Goal: Task Accomplishment & Management: Manage account settings

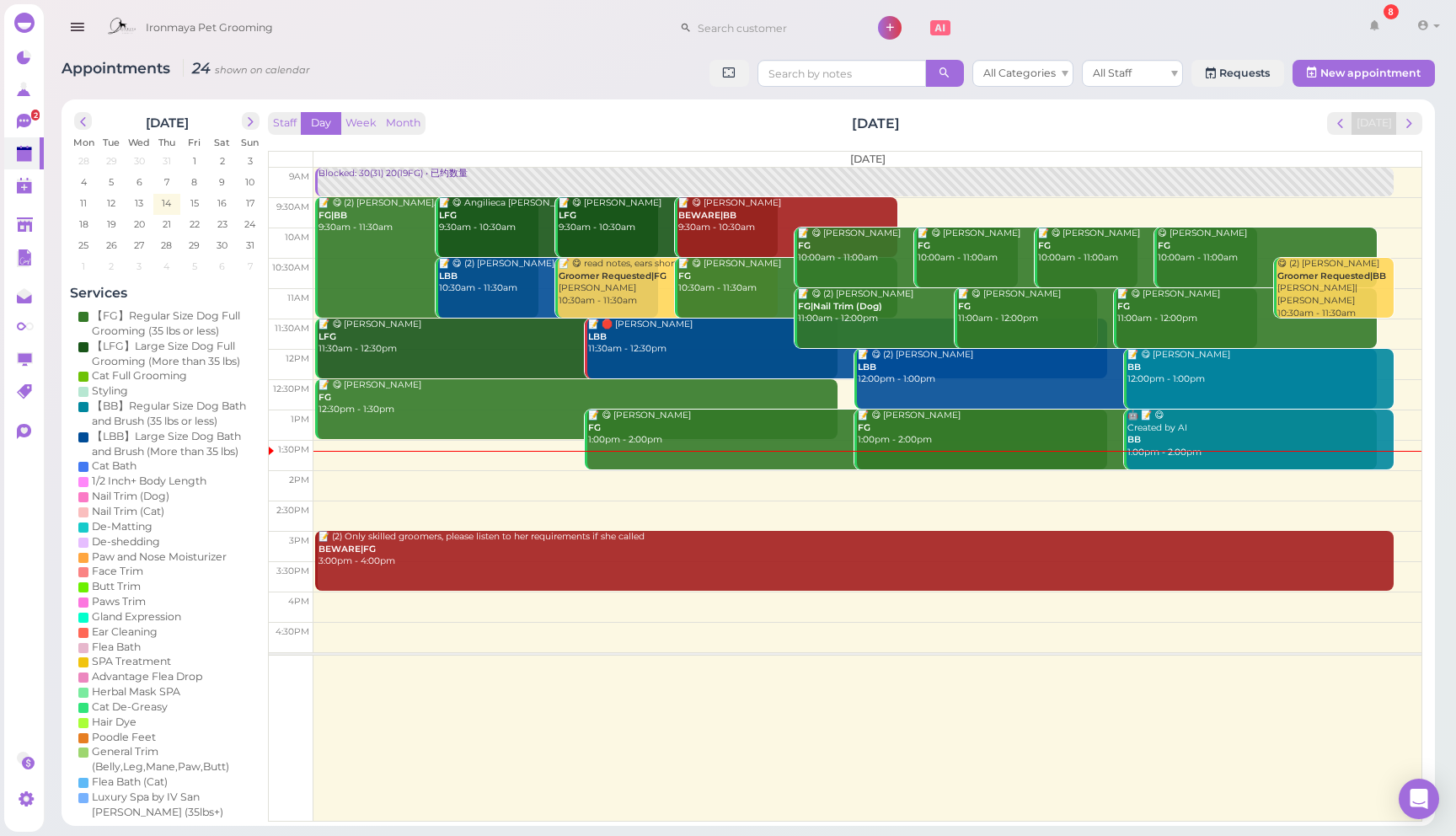
click at [82, 31] on icon "button" at bounding box center [77, 27] width 18 height 21
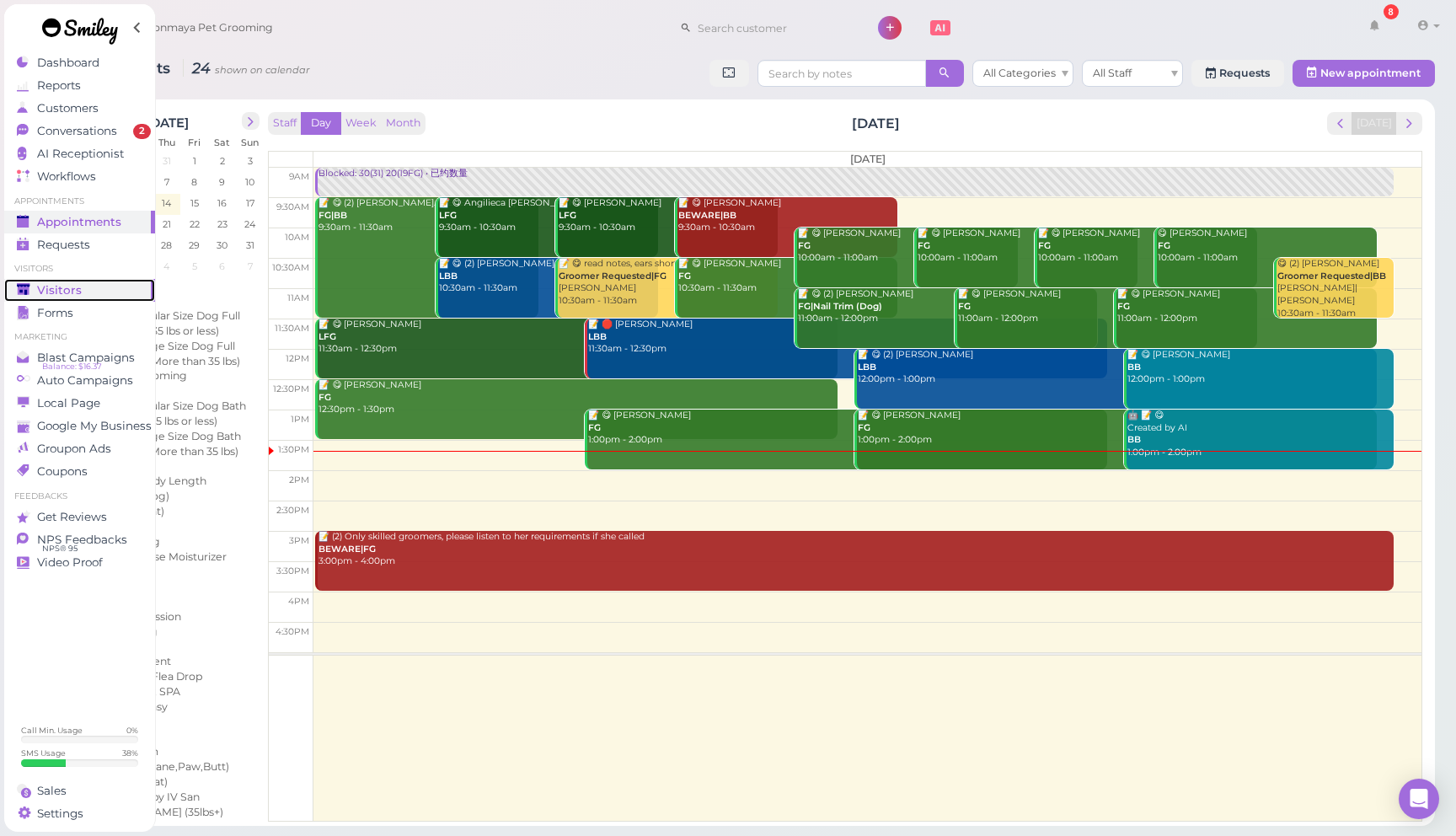
drag, startPoint x: 92, startPoint y: 292, endPoint x: 146, endPoint y: 285, distance: 54.5
click at [91, 292] on div "Visitors" at bounding box center [77, 290] width 121 height 14
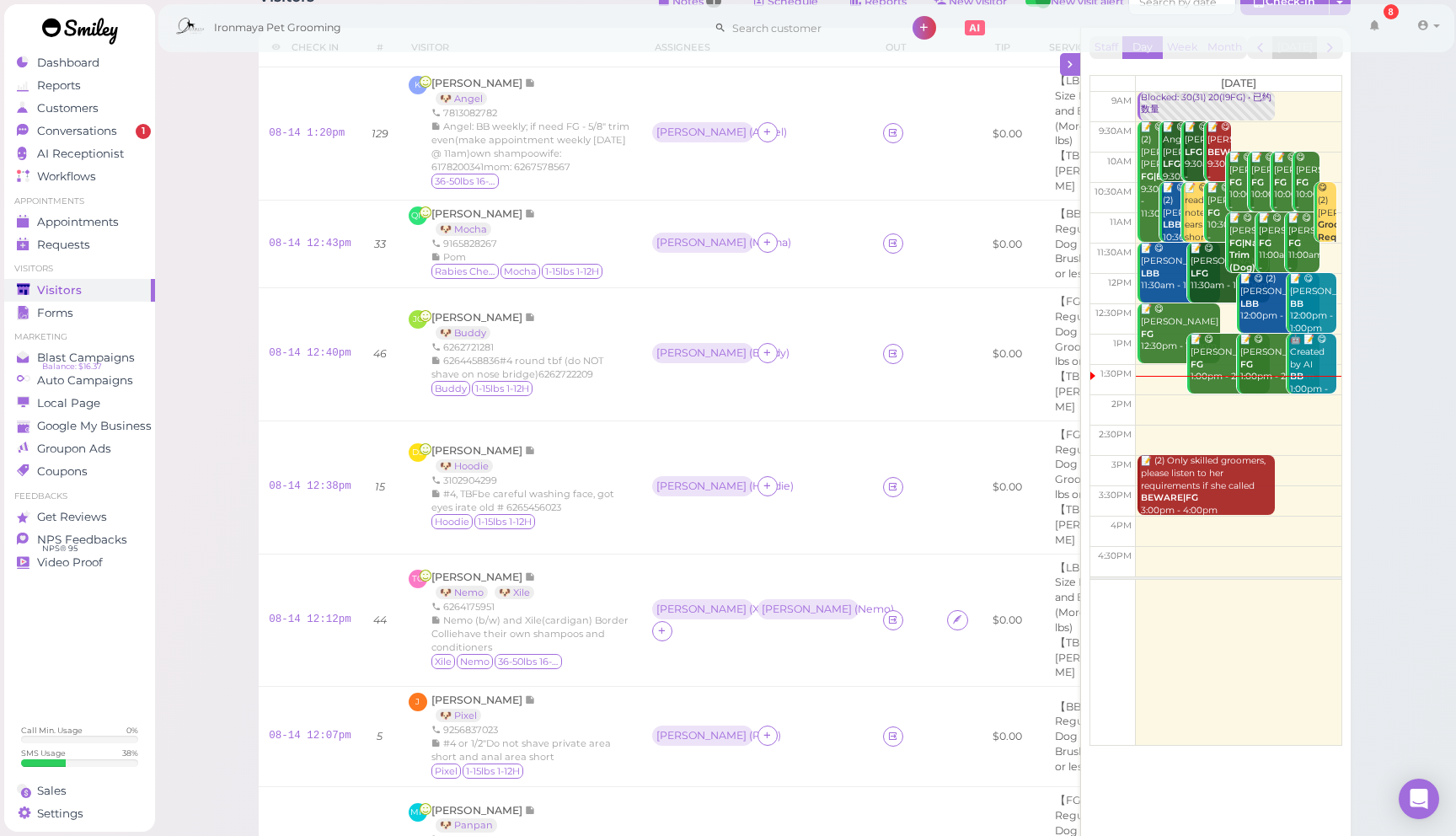
scroll to position [890, 0]
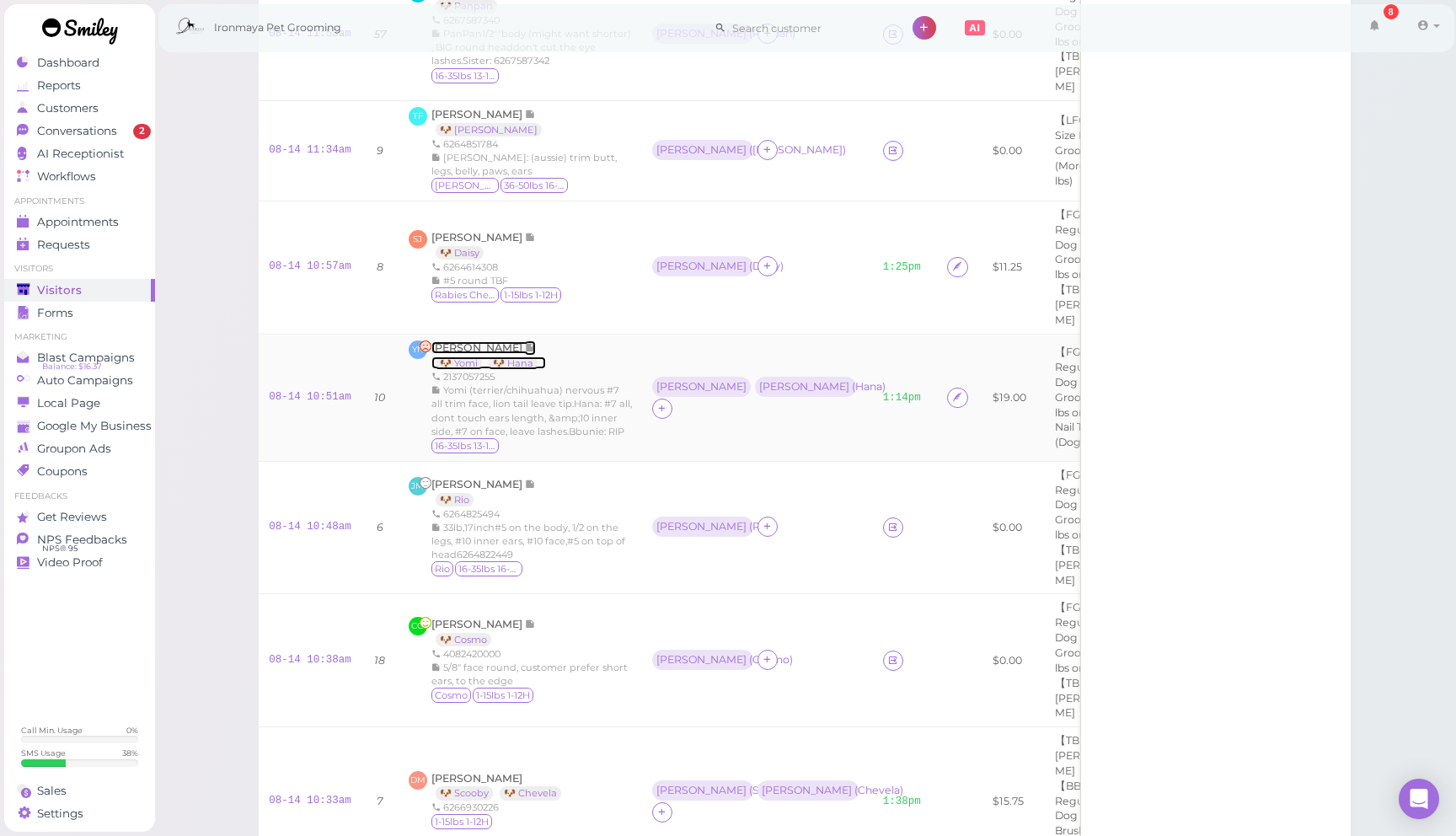
click at [463, 354] on span "[PERSON_NAME]" at bounding box center [478, 348] width 94 height 12
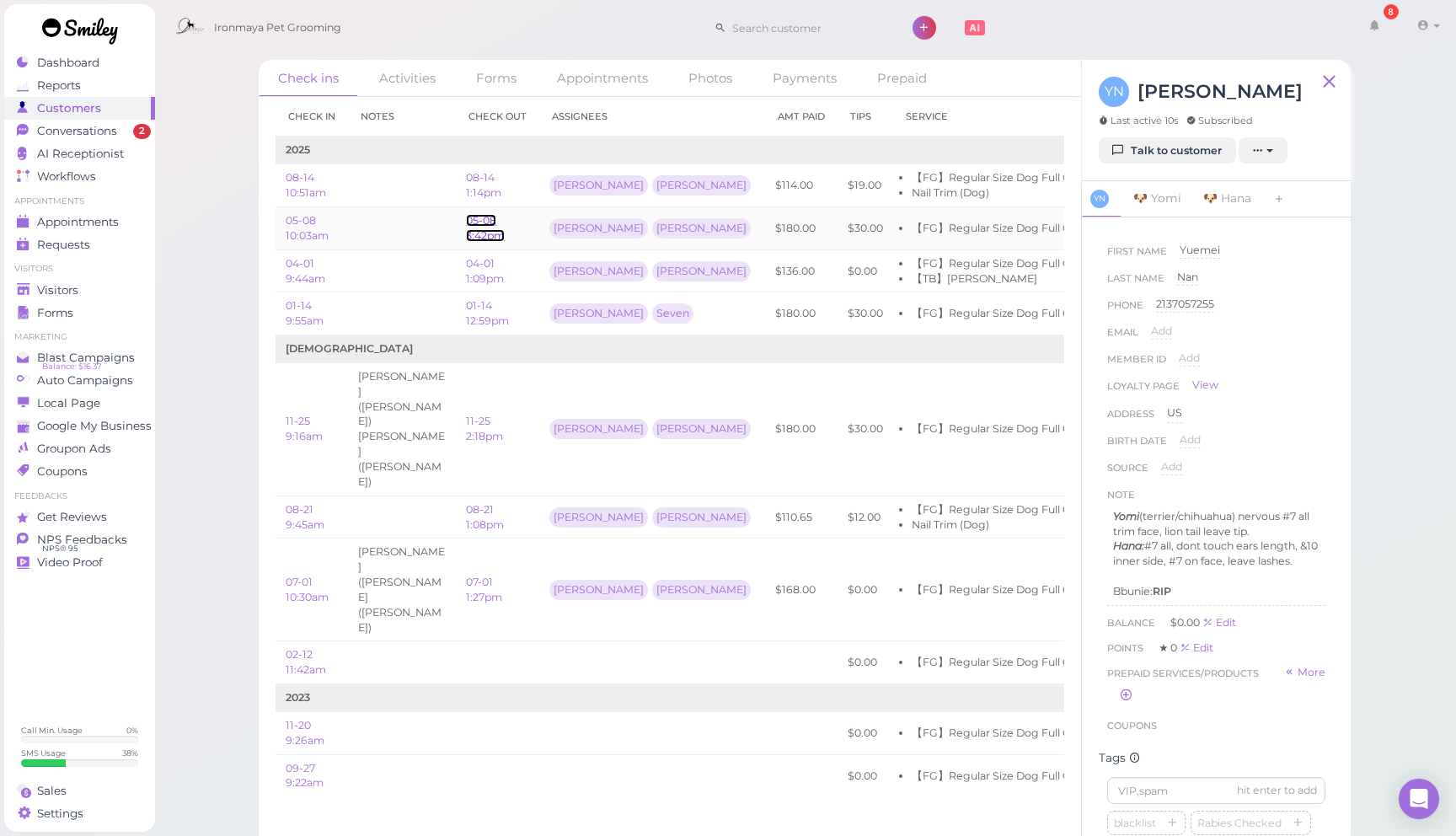
click at [493, 231] on link "05-08 3:42pm" at bounding box center [486, 228] width 39 height 28
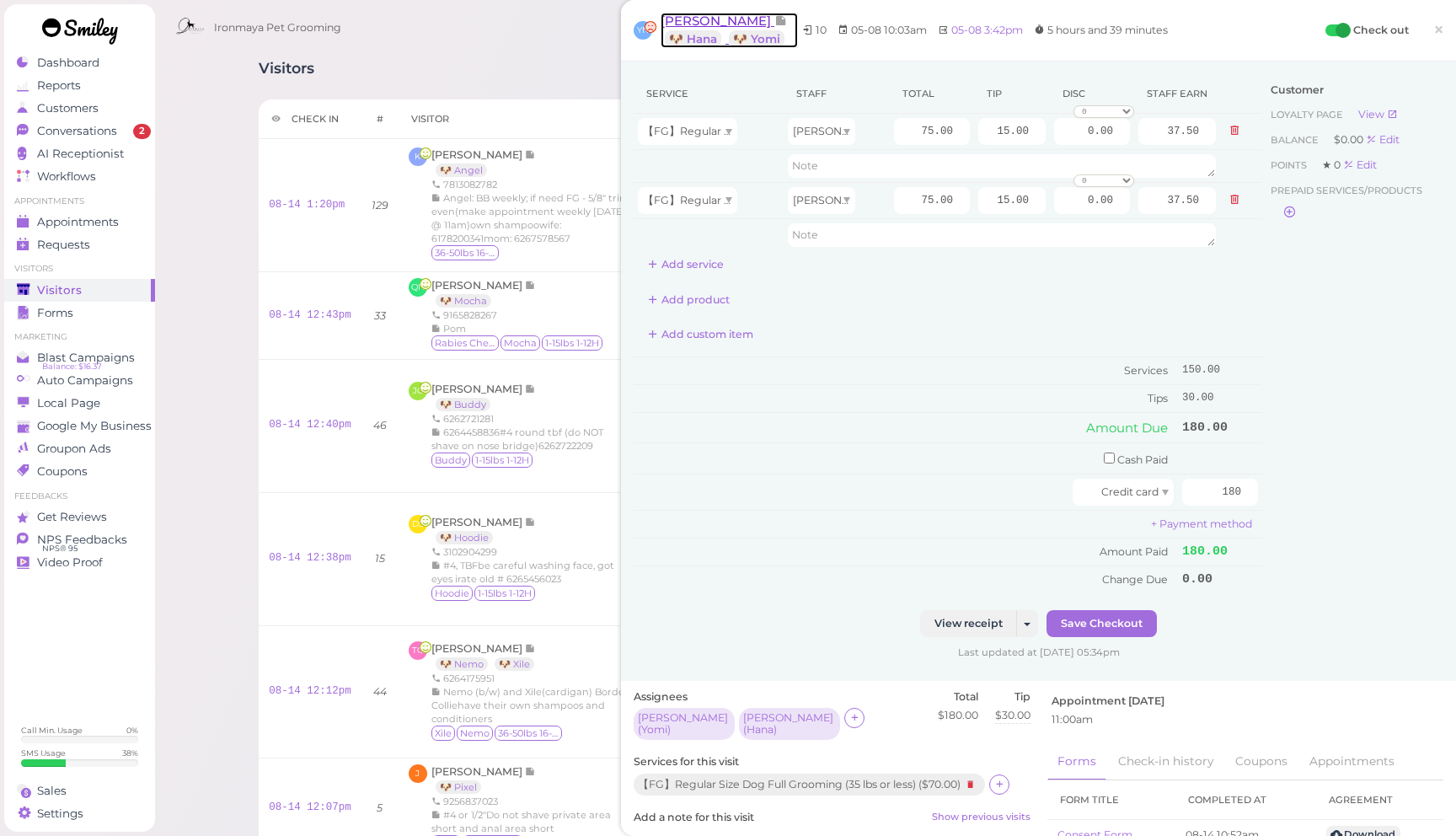
click at [705, 19] on span "[PERSON_NAME]" at bounding box center [717, 20] width 114 height 16
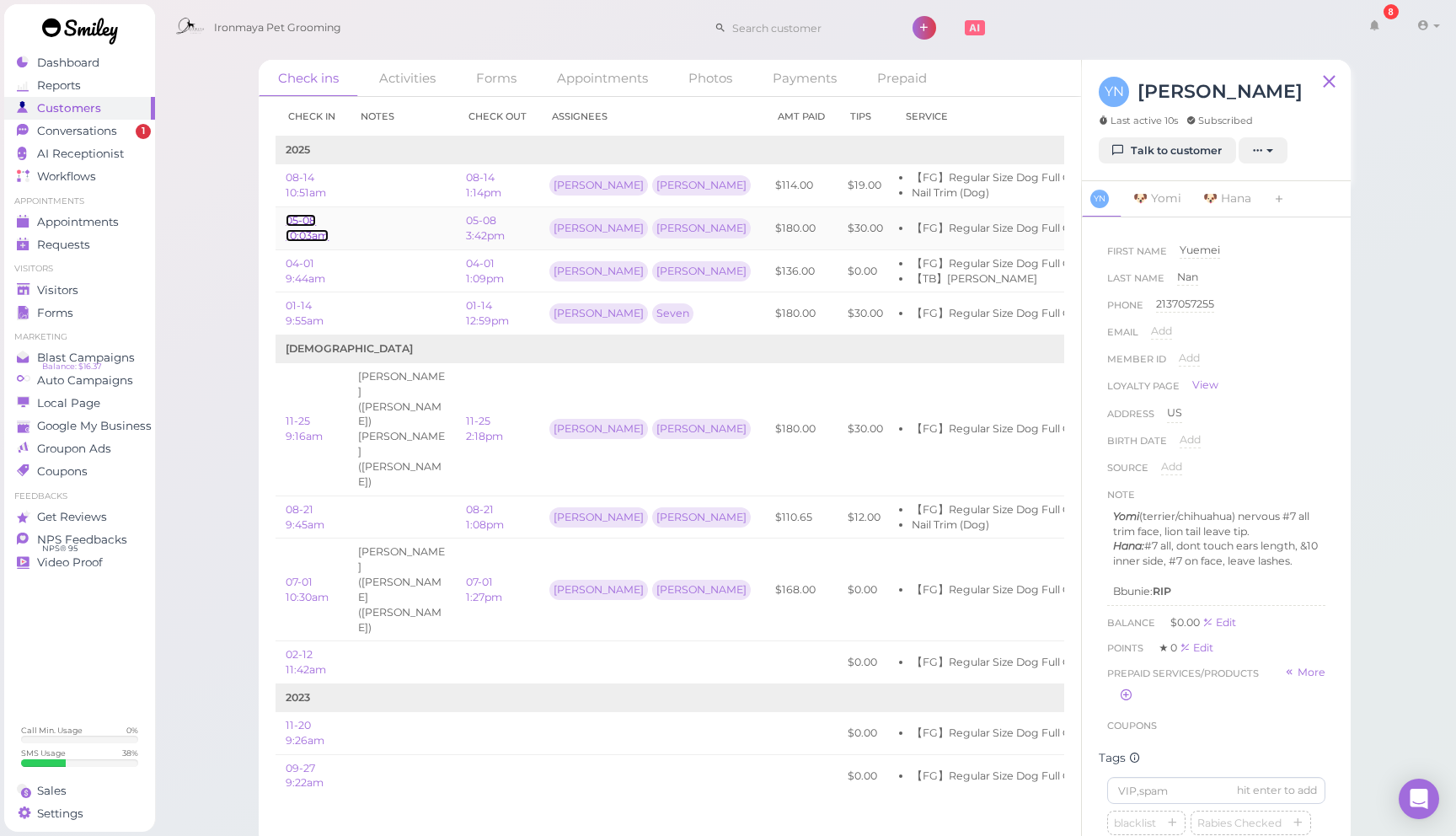
click at [302, 224] on link "05-08 10:03am" at bounding box center [306, 228] width 43 height 28
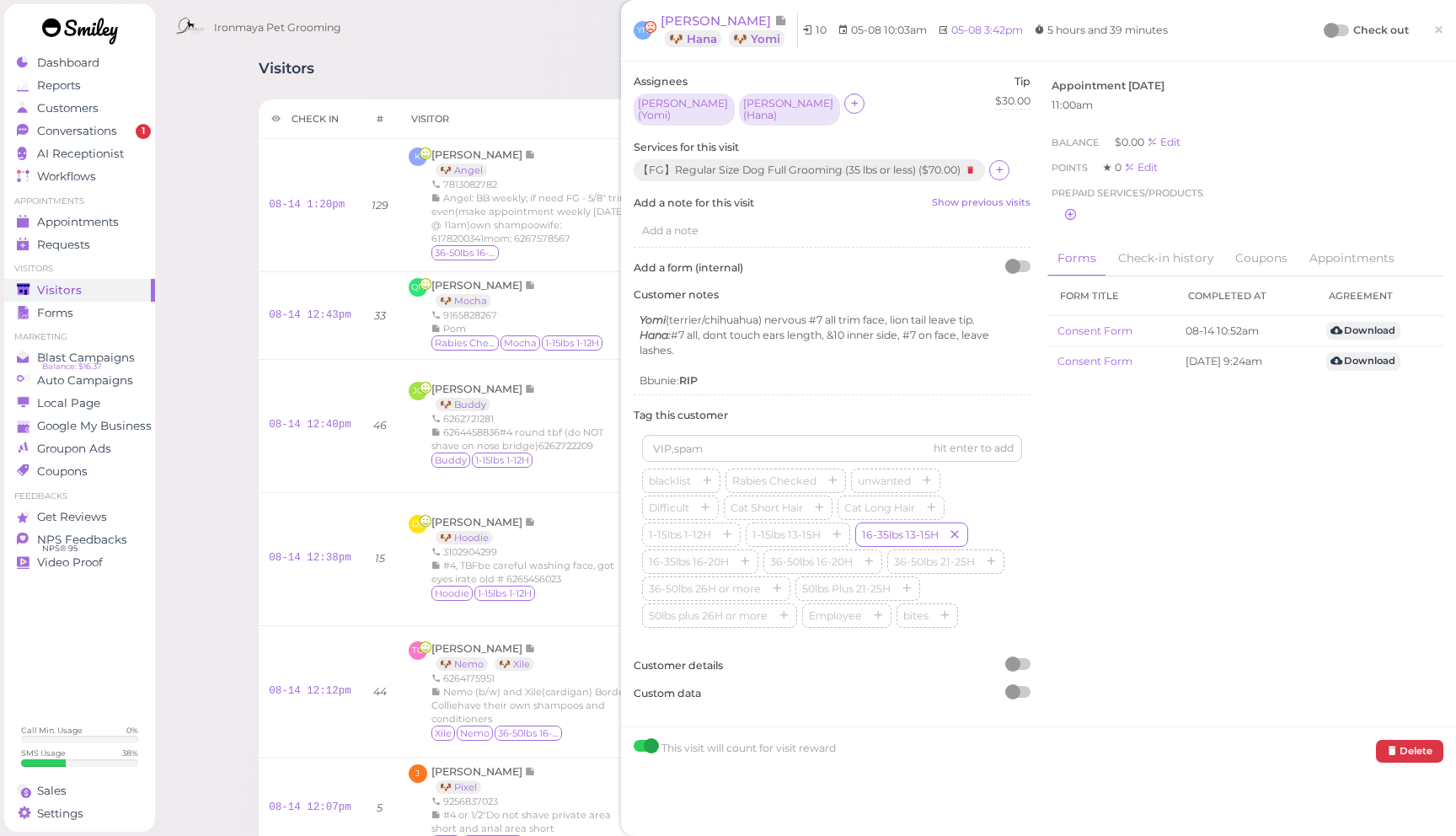
click at [1433, 28] on span "×" at bounding box center [1438, 29] width 11 height 24
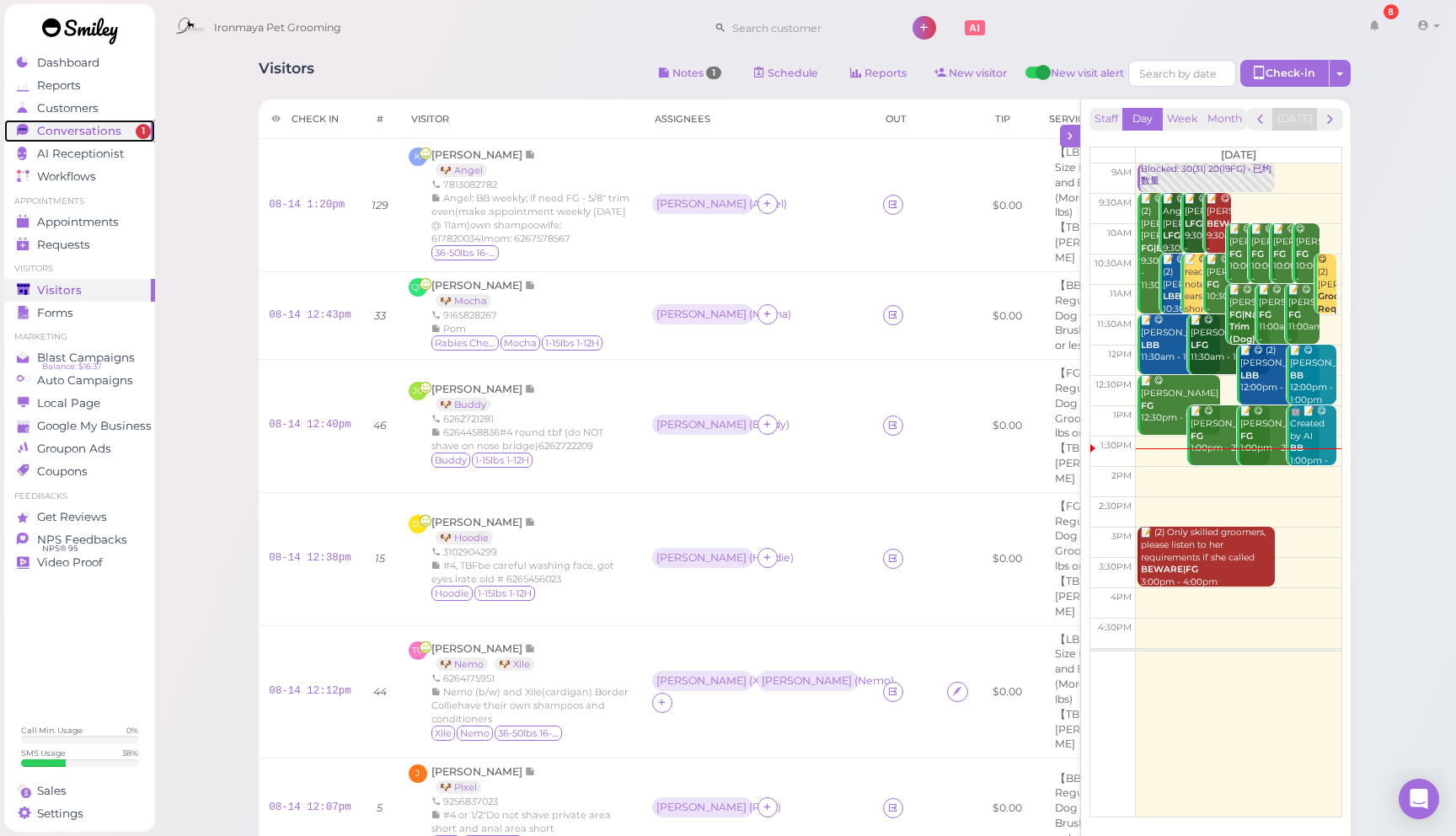
click at [128, 131] on div "Conversations" at bounding box center [77, 131] width 121 height 14
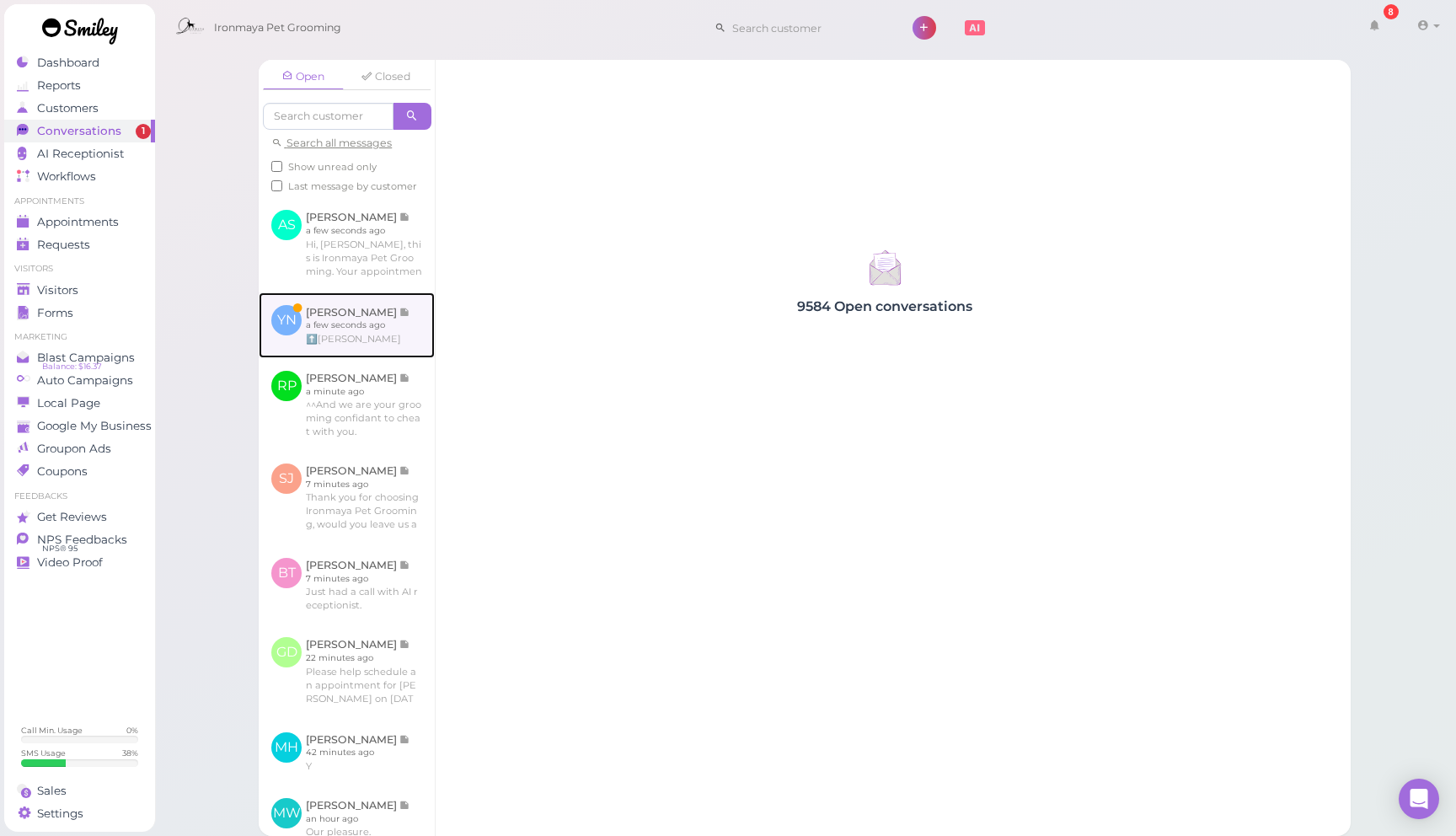
click at [392, 322] on link at bounding box center [347, 325] width 177 height 66
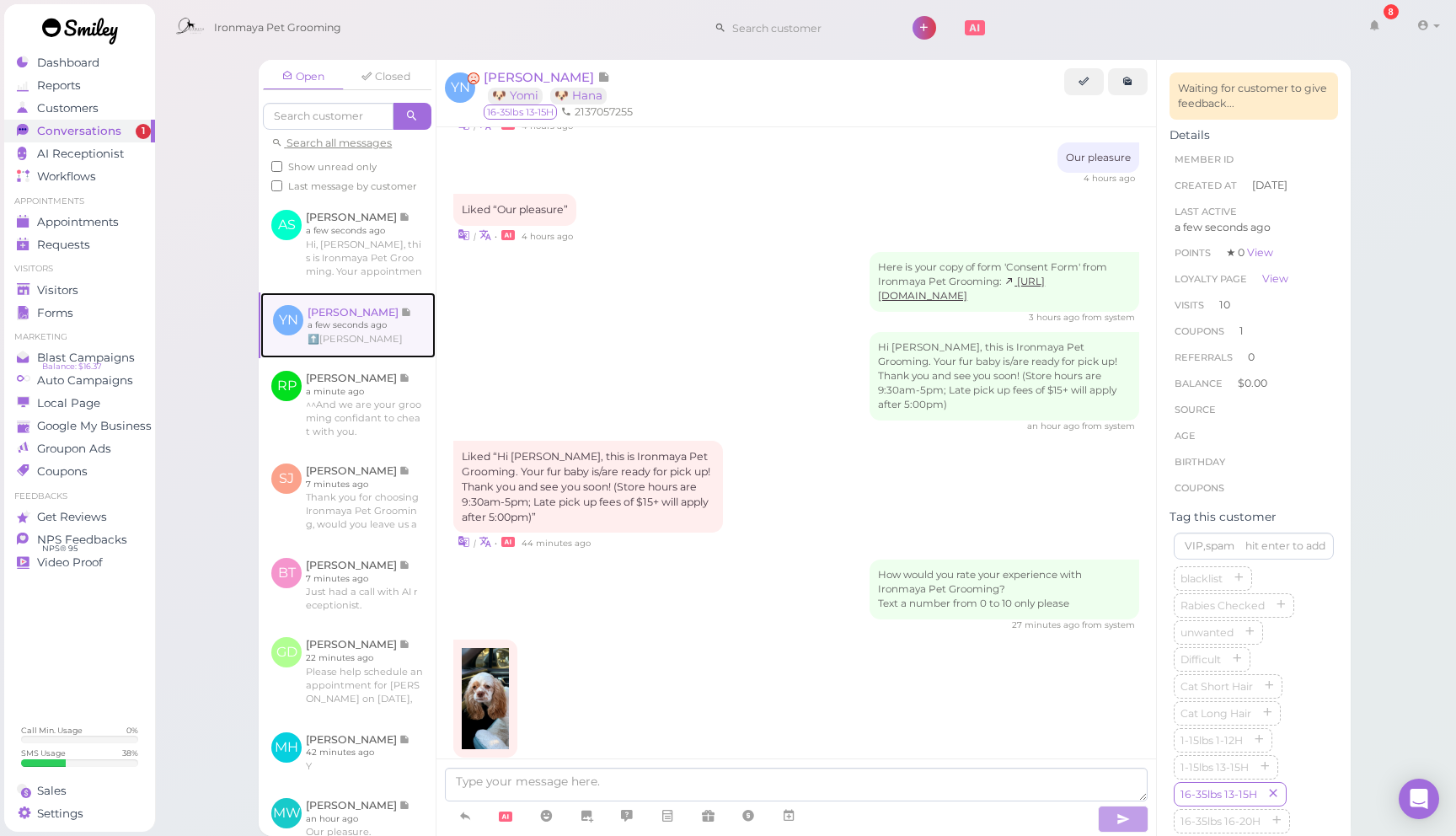
scroll to position [1733, 0]
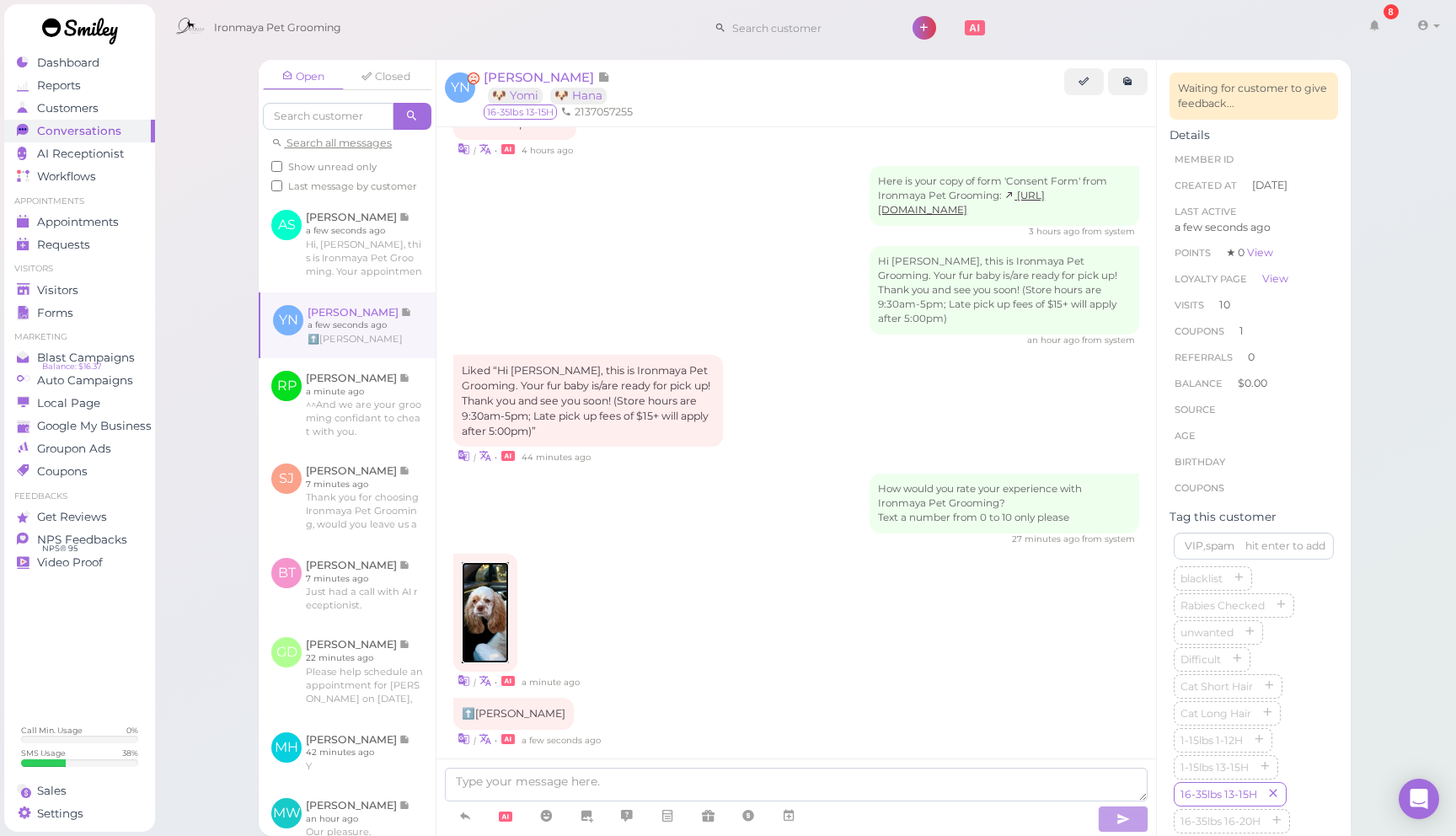
click at [488, 602] on img at bounding box center [485, 612] width 47 height 101
click at [662, 270] on div "Hi [PERSON_NAME], this is Ironmaya Pet Grooming. Your fur baby is/are ready for…" at bounding box center [796, 296] width 686 height 100
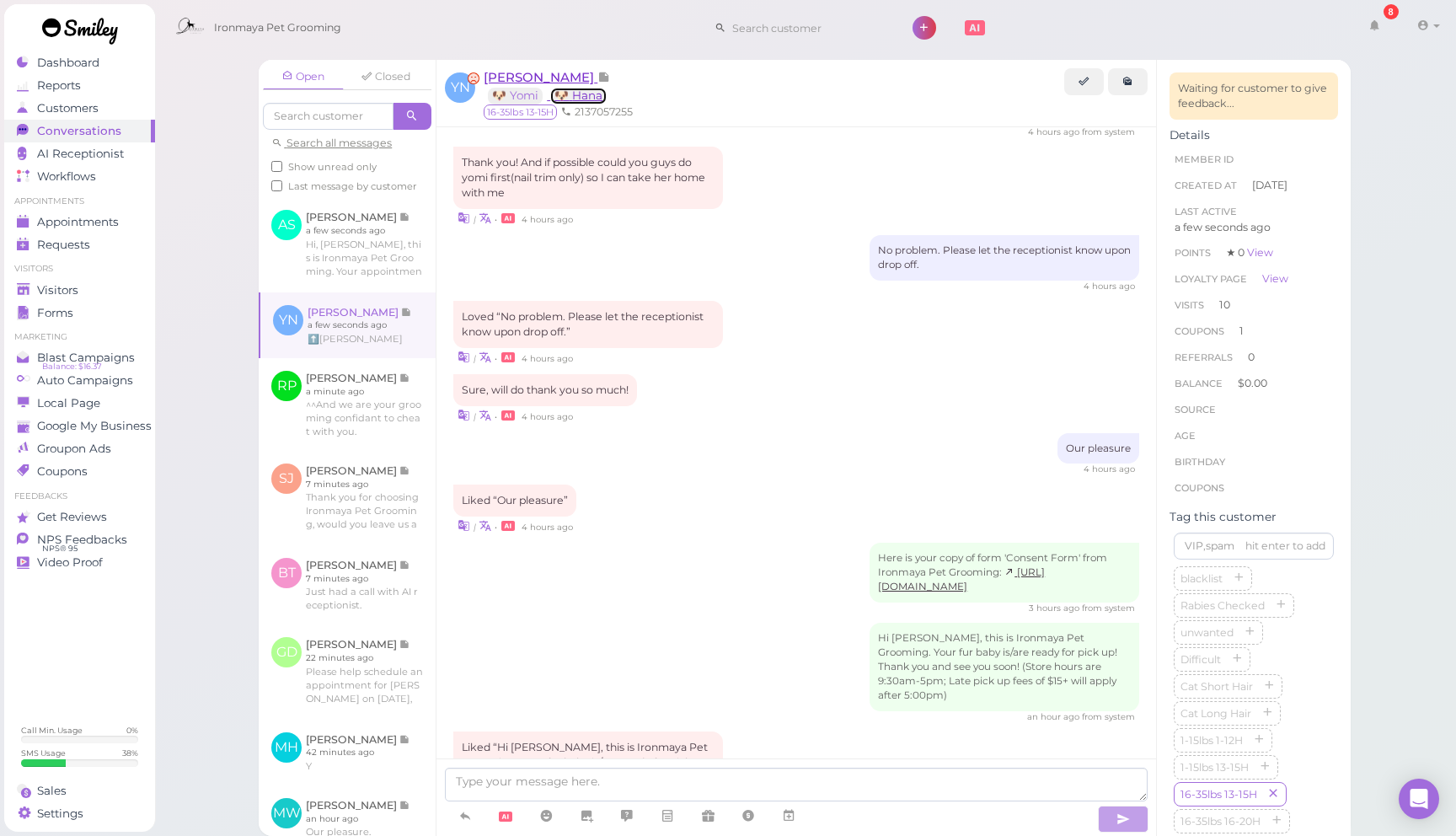
scroll to position [1353, 0]
click at [583, 94] on link "🐶 [PERSON_NAME]" at bounding box center [579, 96] width 56 height 16
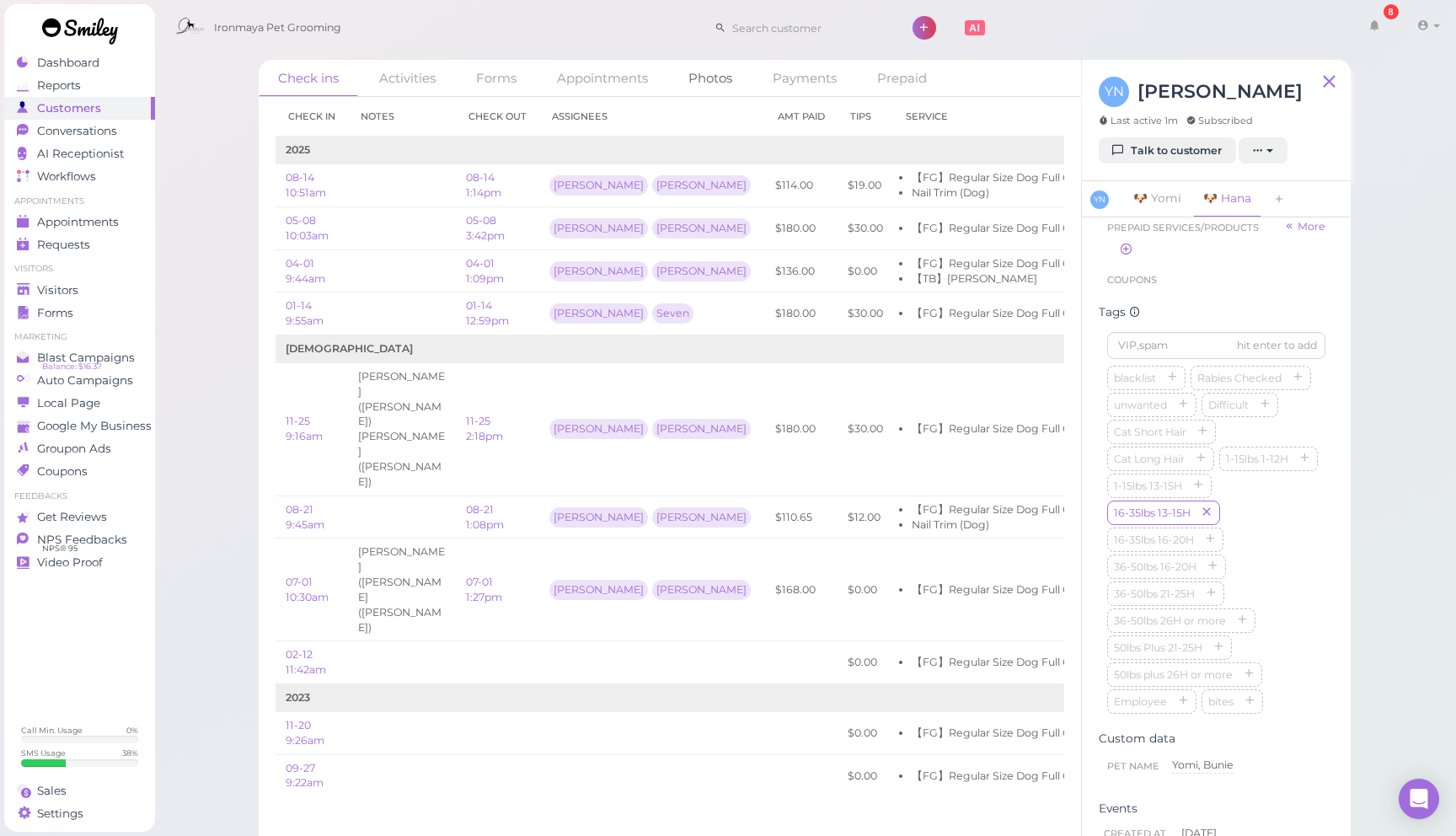
scroll to position [790, 0]
click at [713, 73] on link "Photos" at bounding box center [710, 77] width 83 height 36
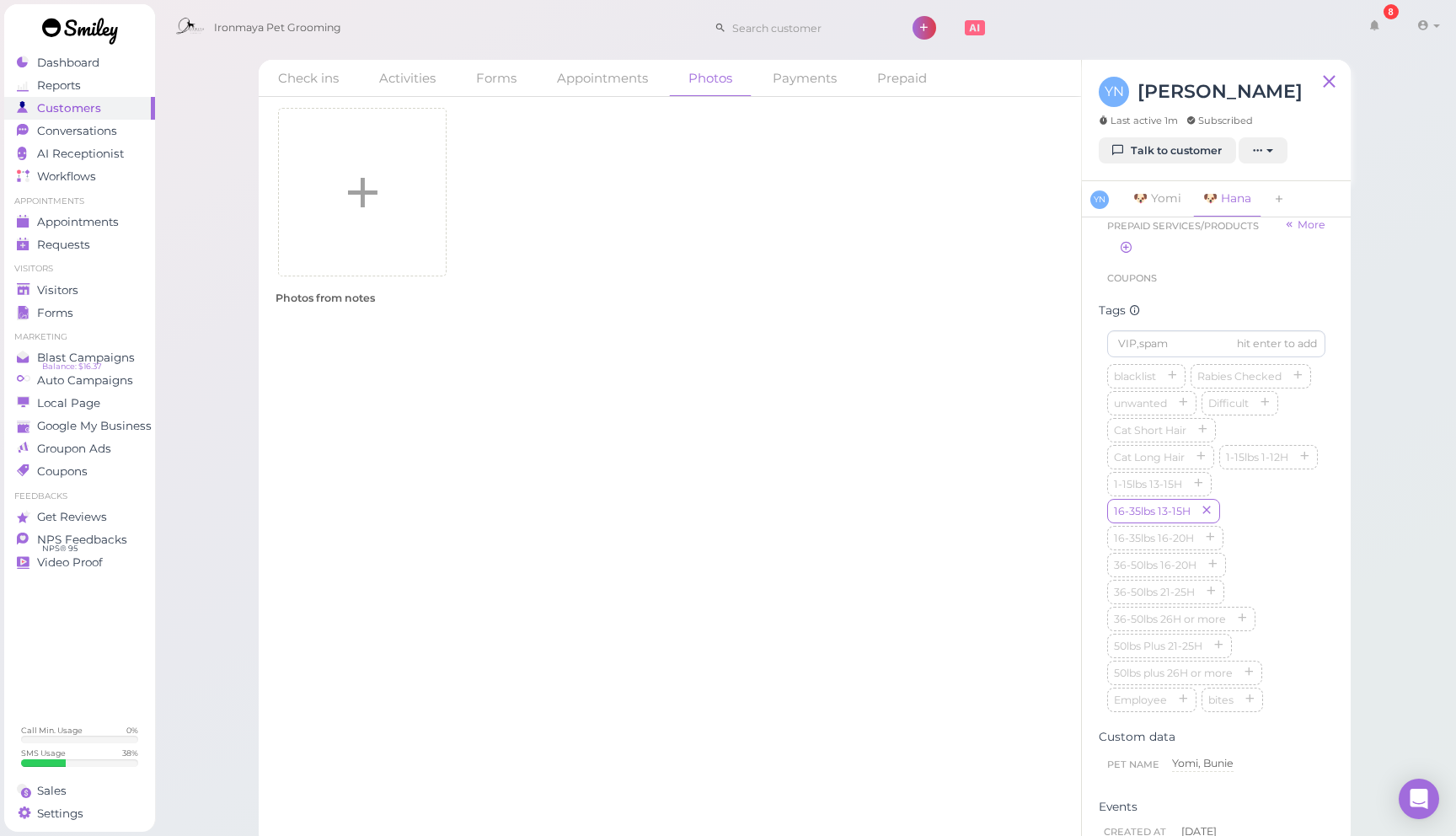
click at [344, 184] on icon at bounding box center [363, 193] width 51 height 61
click at [0, 0] on input "file" at bounding box center [0, 0] width 0 height 0
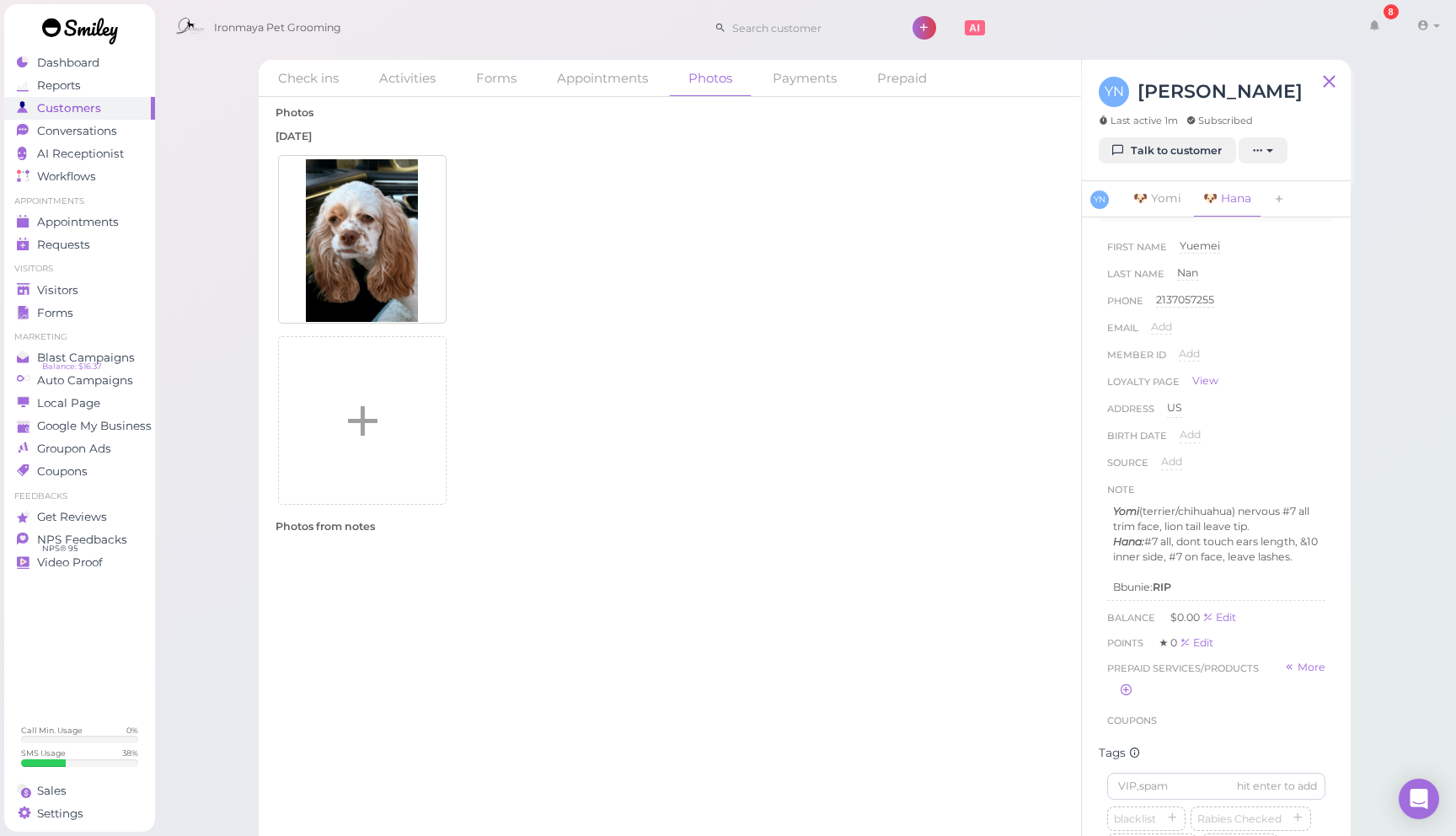
scroll to position [351, 0]
click at [1222, 540] on p "Hana: #7 all, dont touch ears length, &10 inner side, #7 on face, leave lashes." at bounding box center [1215, 545] width 206 height 31
click at [1120, 568] on p at bounding box center [1215, 567] width 206 height 15
click at [1146, 645] on rect "button" at bounding box center [1150, 648] width 11 height 9
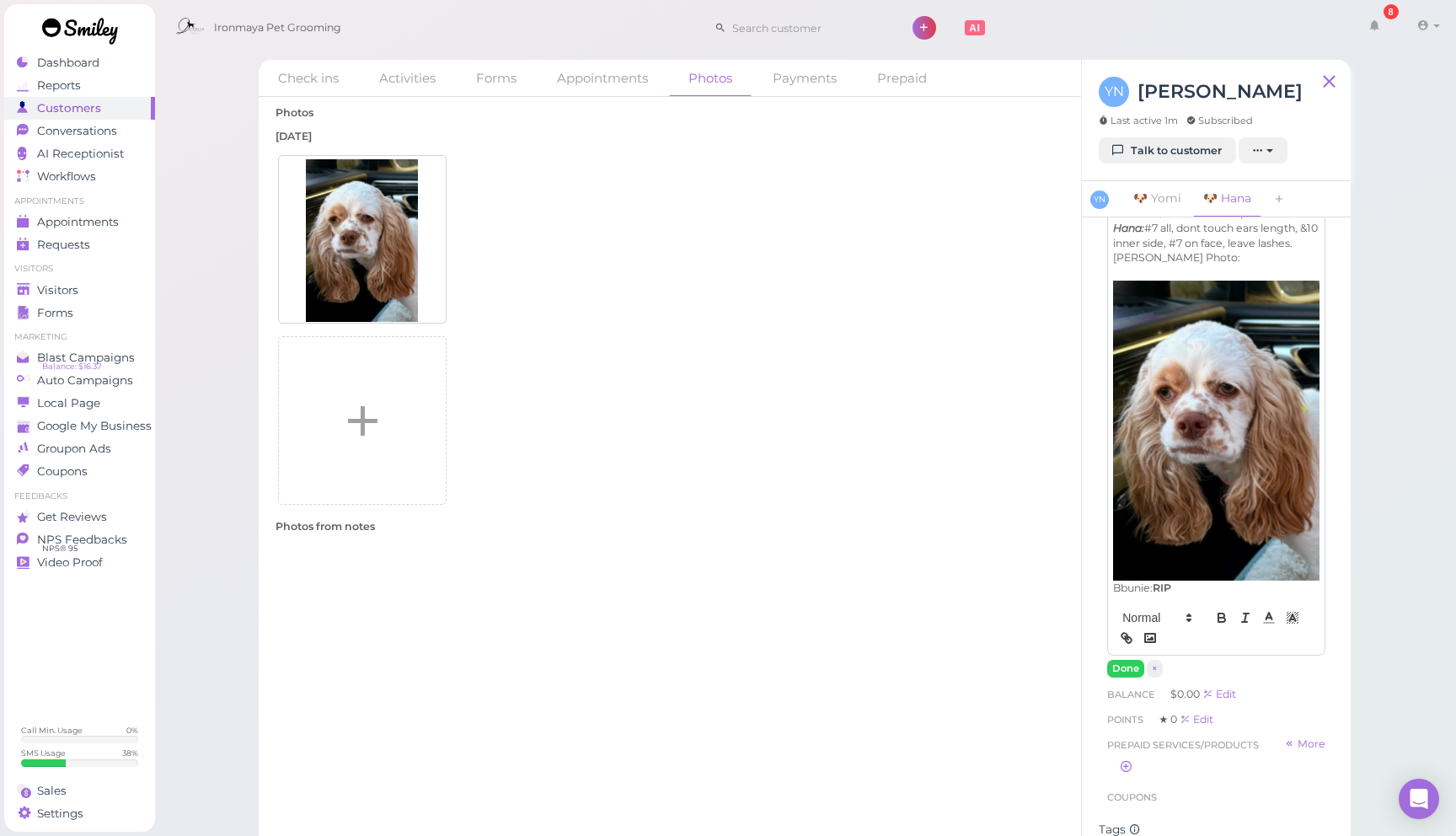
scroll to position [667, 0]
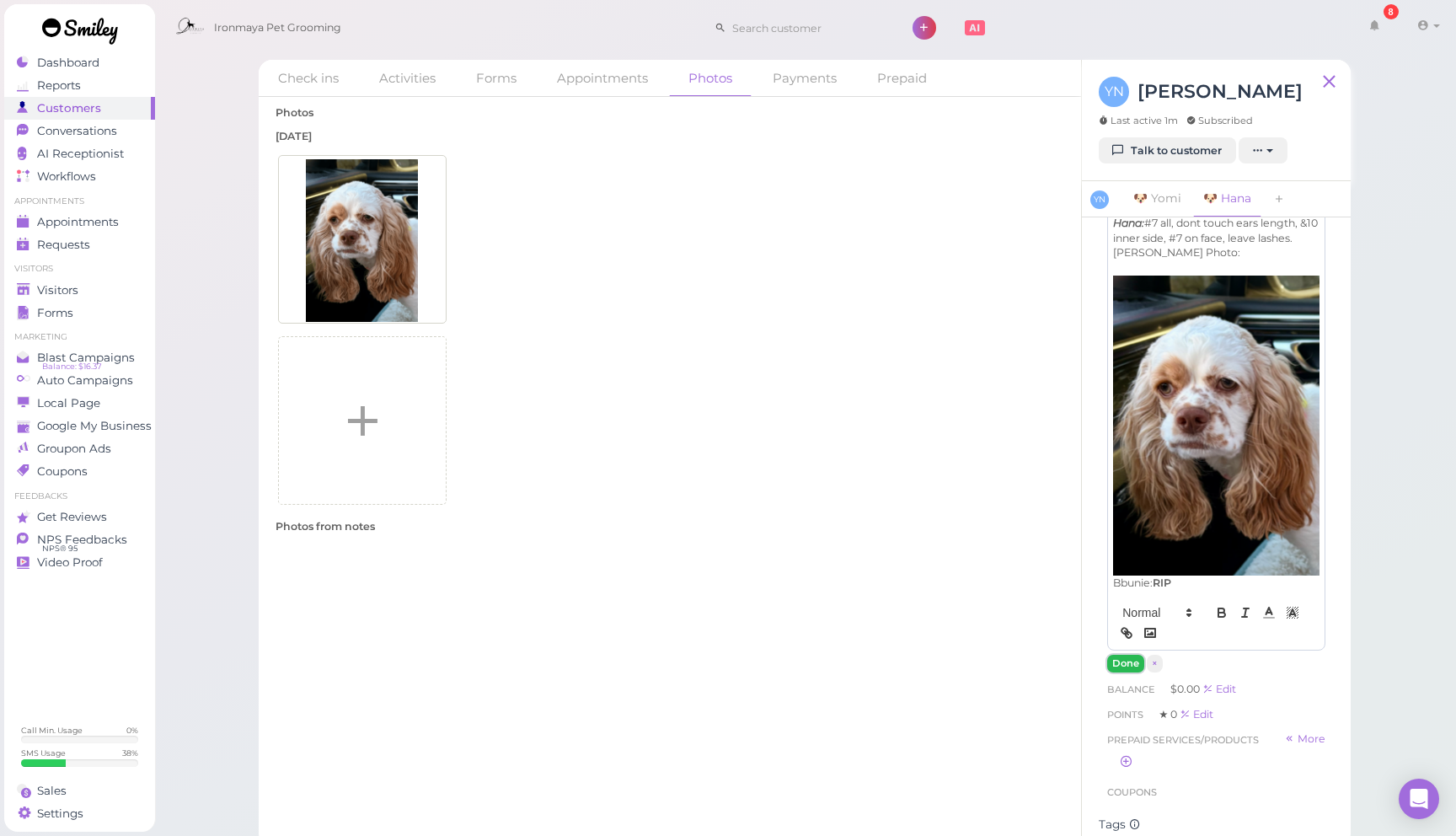
click at [1134, 670] on button "Done" at bounding box center [1126, 664] width 37 height 18
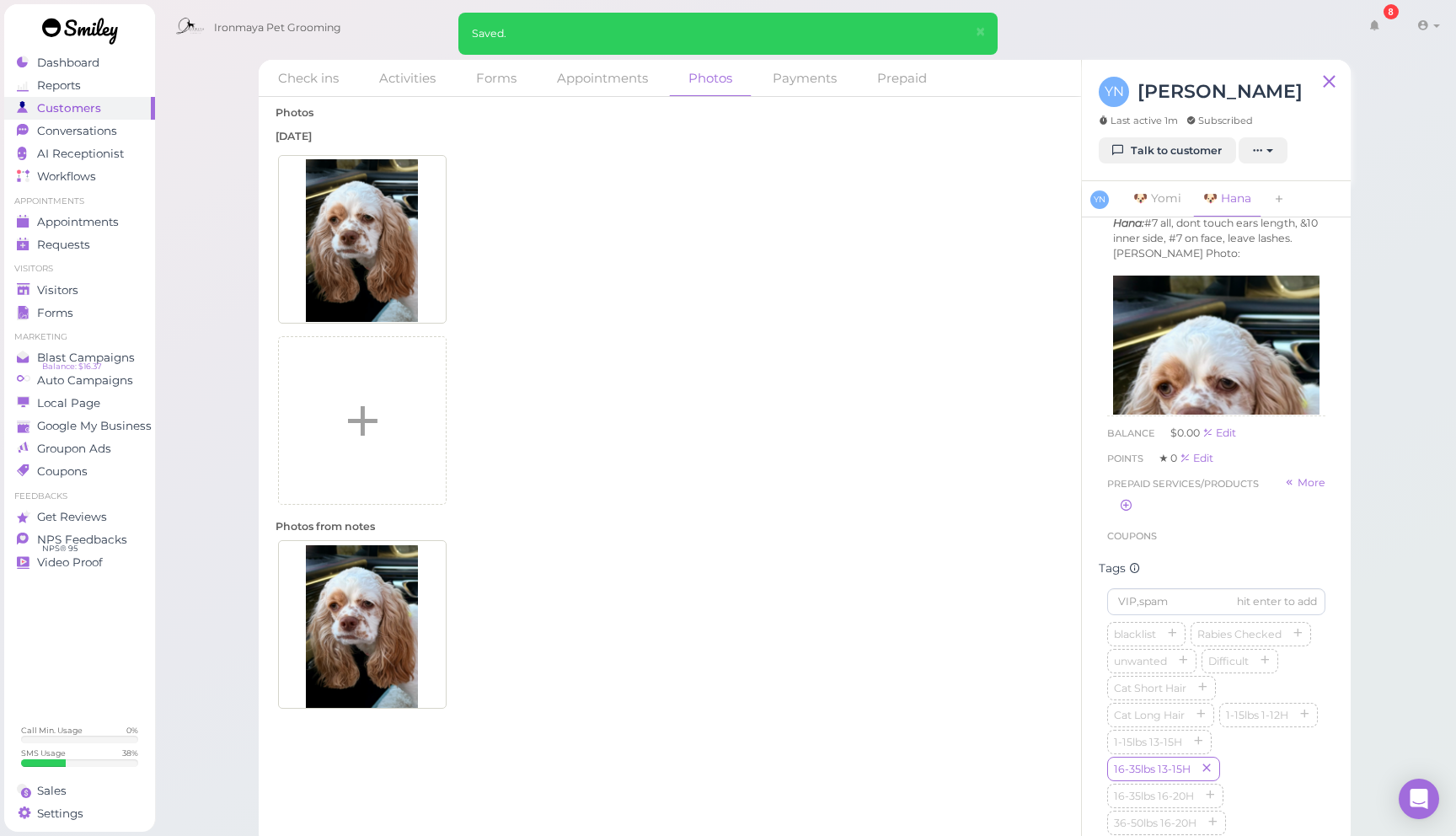
scroll to position [428, 0]
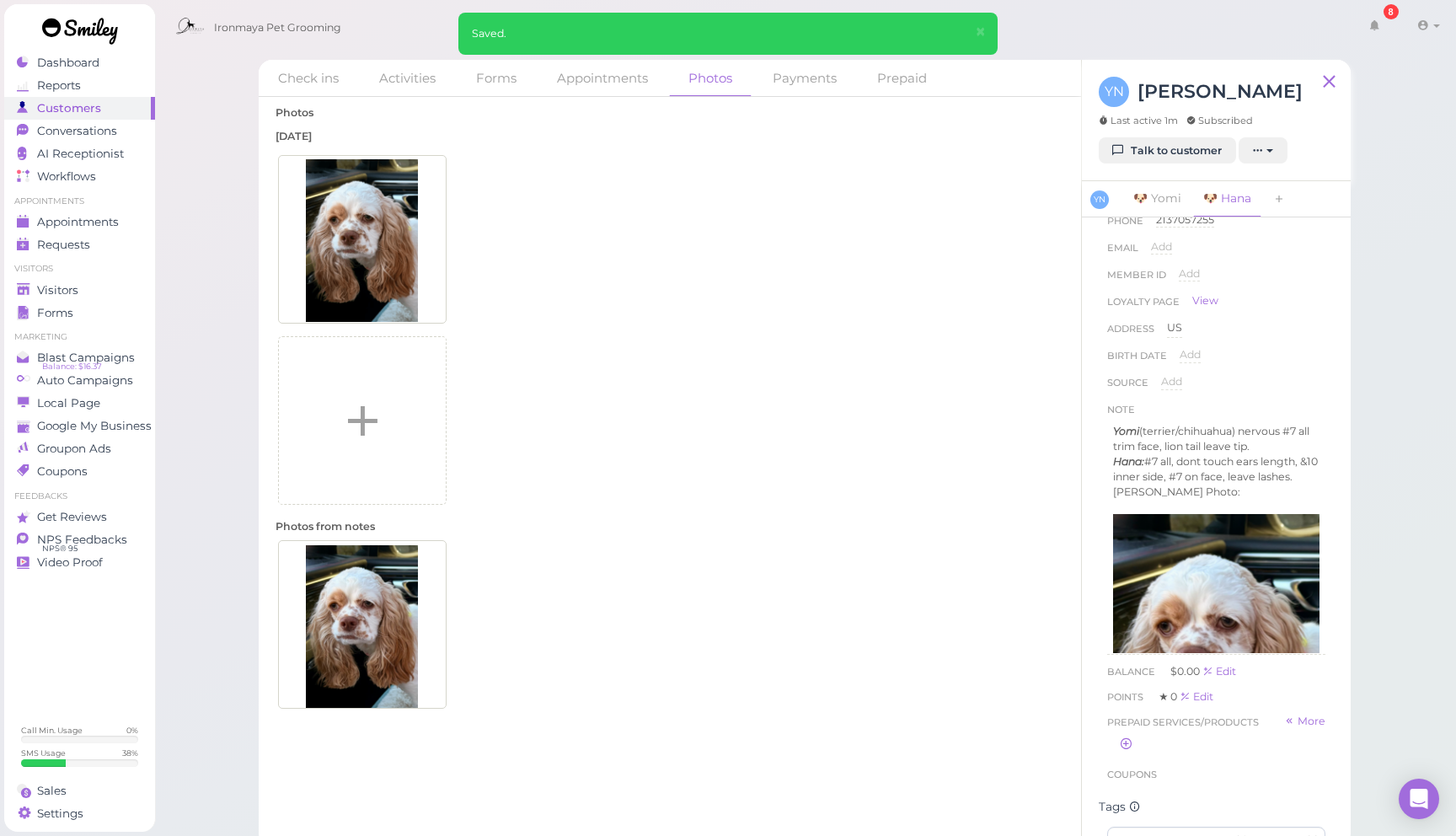
click at [706, 623] on div at bounding box center [670, 624] width 789 height 173
click at [442, 156] on icon at bounding box center [443, 156] width 17 height 20
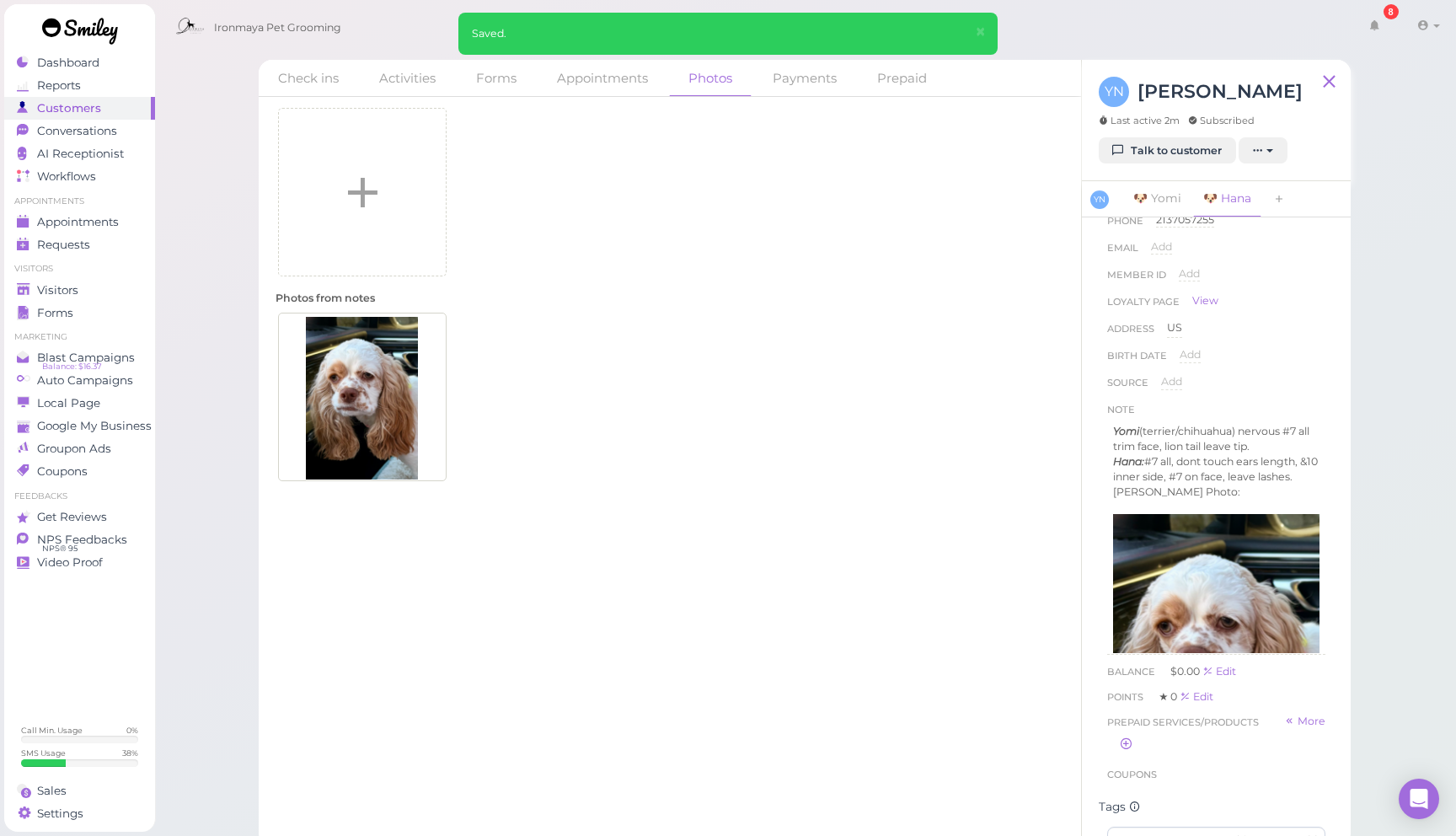
click at [739, 321] on div at bounding box center [670, 396] width 789 height 173
click at [674, 254] on div at bounding box center [670, 193] width 789 height 177
click at [85, 66] on span "Dashboard" at bounding box center [68, 62] width 64 height 14
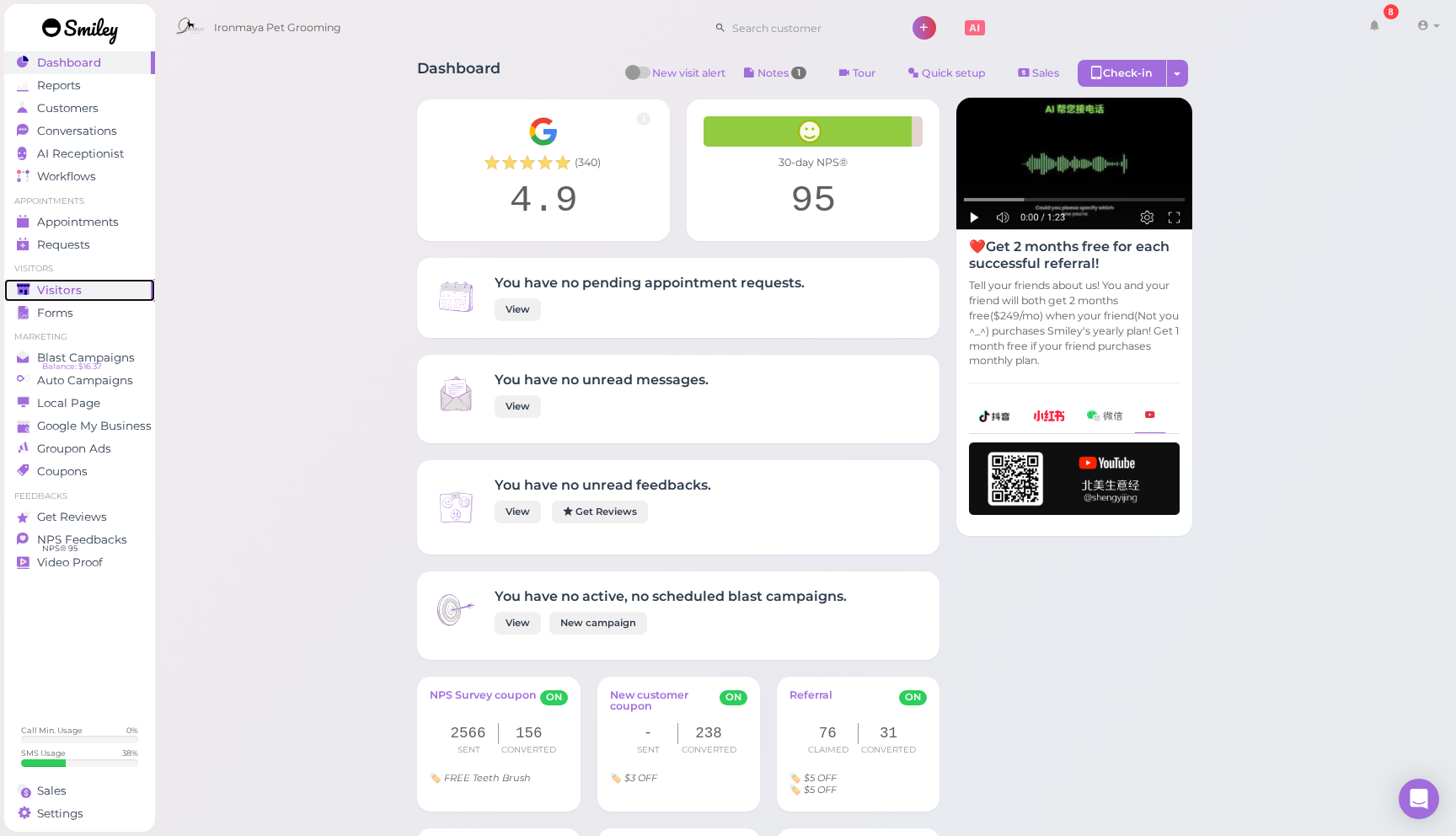
click at [101, 296] on div "Visitors" at bounding box center [77, 290] width 121 height 14
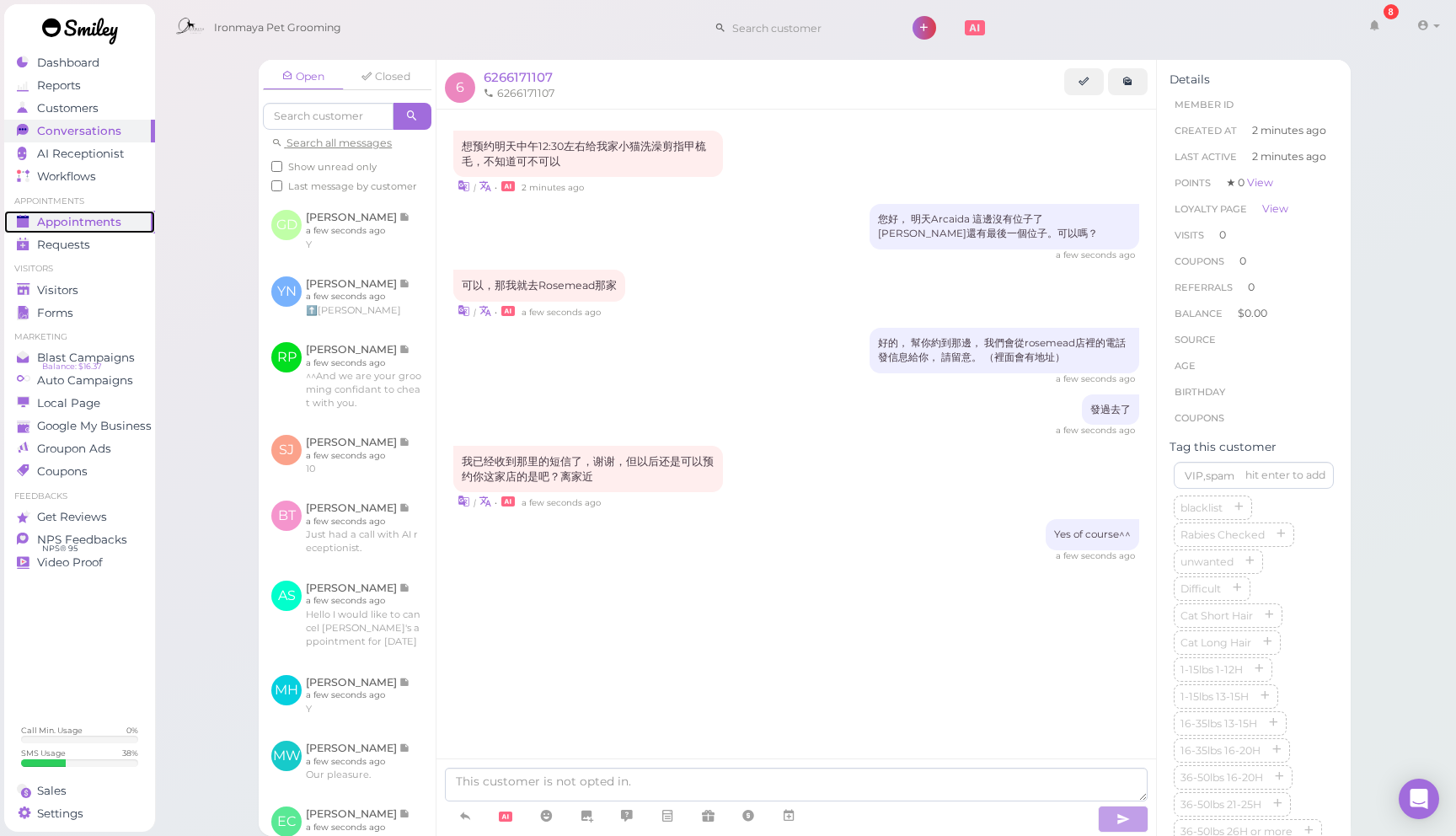
click at [119, 217] on div "Appointments" at bounding box center [77, 222] width 121 height 14
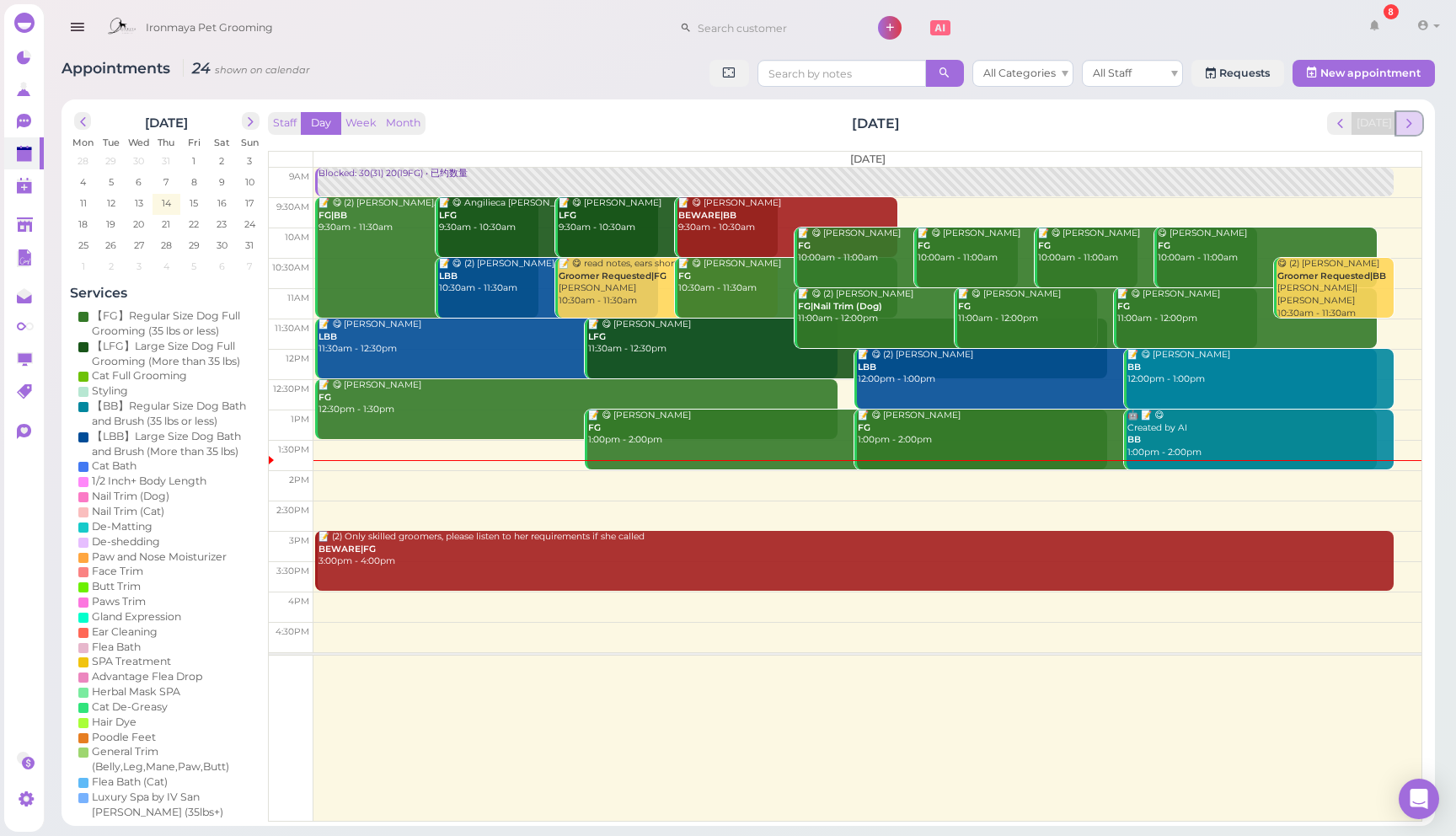
click at [1406, 123] on span "next" at bounding box center [1409, 123] width 16 height 16
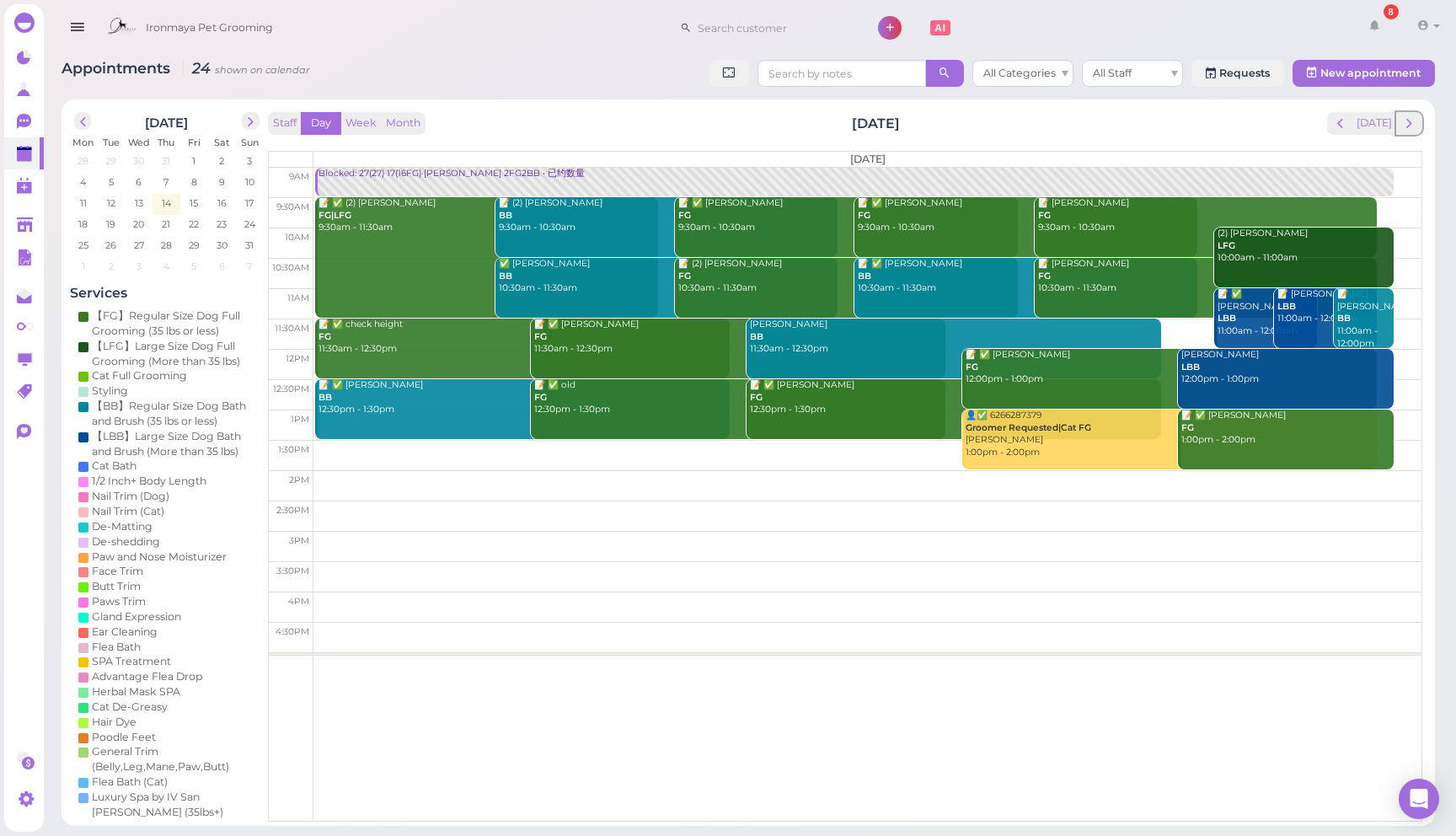
click at [1406, 123] on span "next" at bounding box center [1409, 123] width 16 height 16
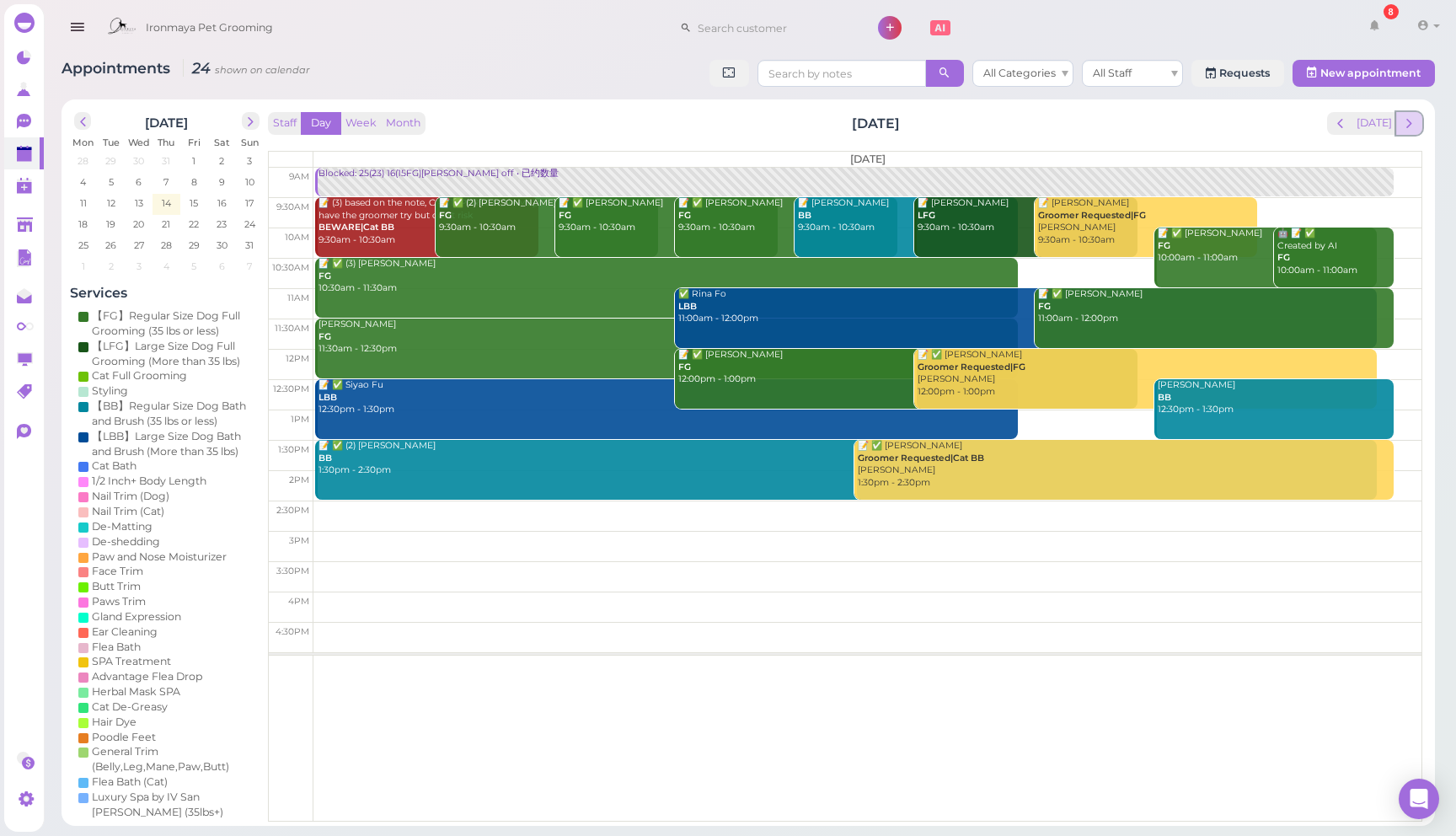
click at [1406, 123] on span "next" at bounding box center [1409, 123] width 16 height 16
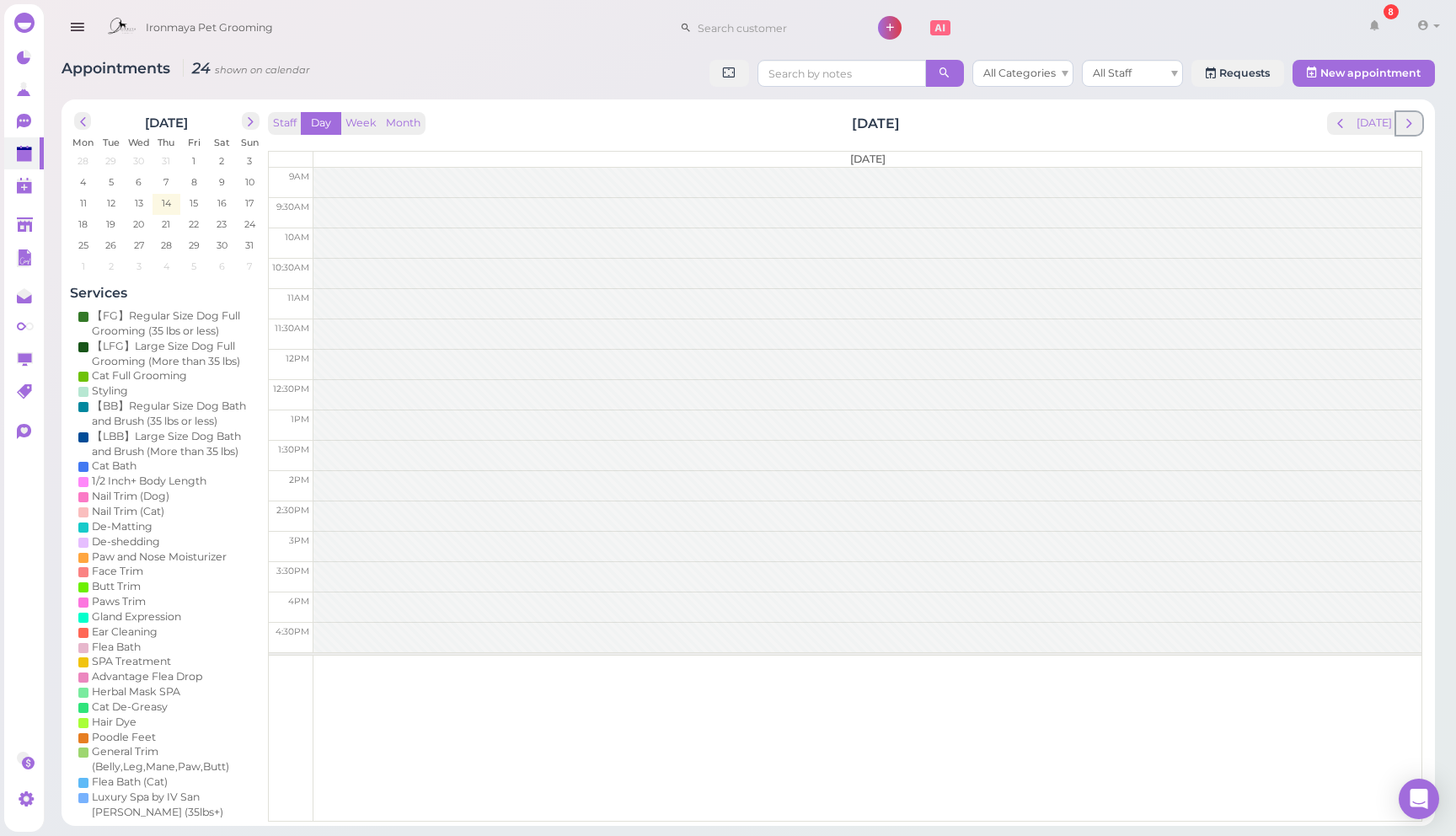
click at [1406, 123] on span "next" at bounding box center [1409, 123] width 16 height 16
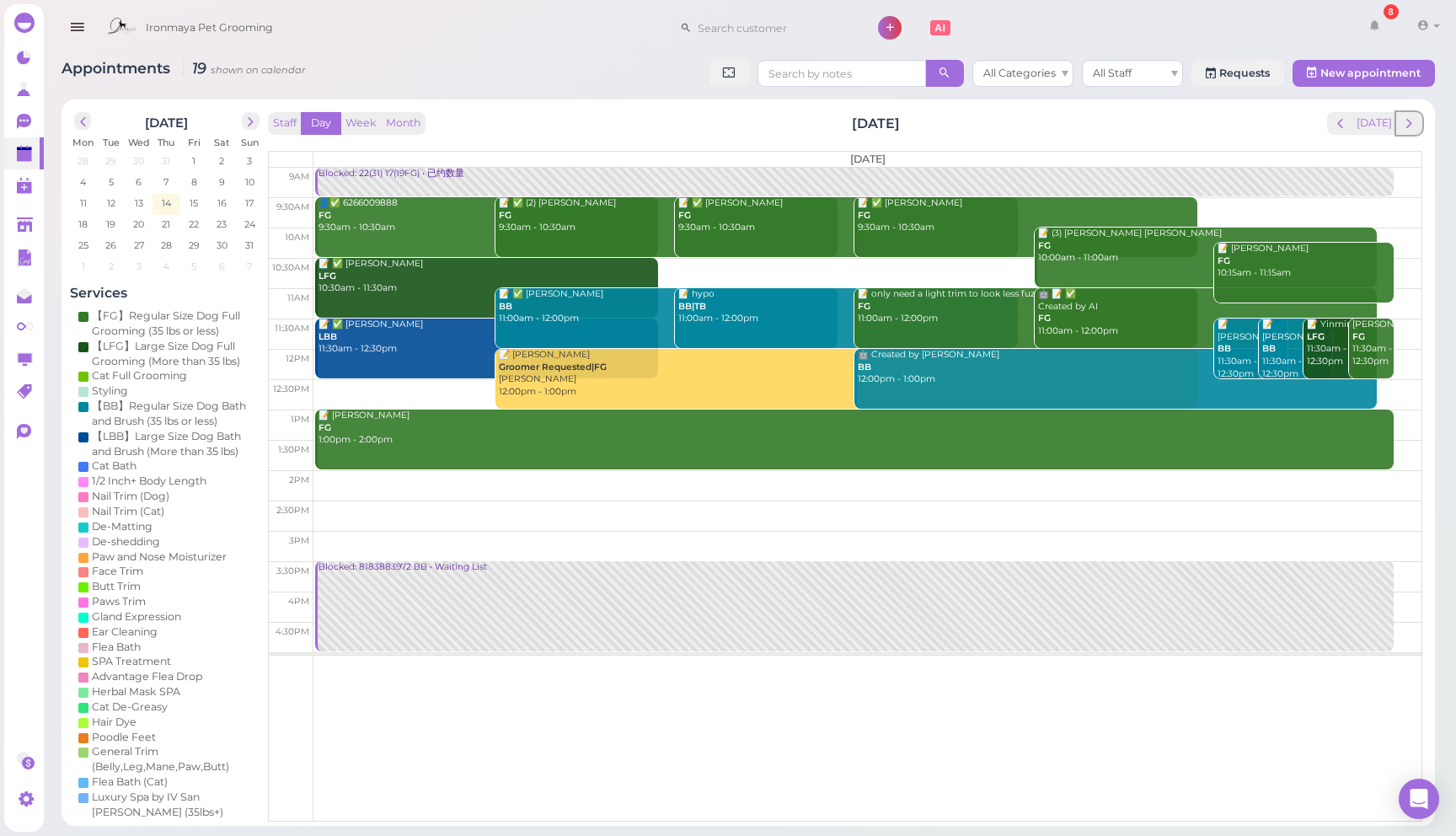
click at [1406, 123] on span "next" at bounding box center [1409, 123] width 16 height 16
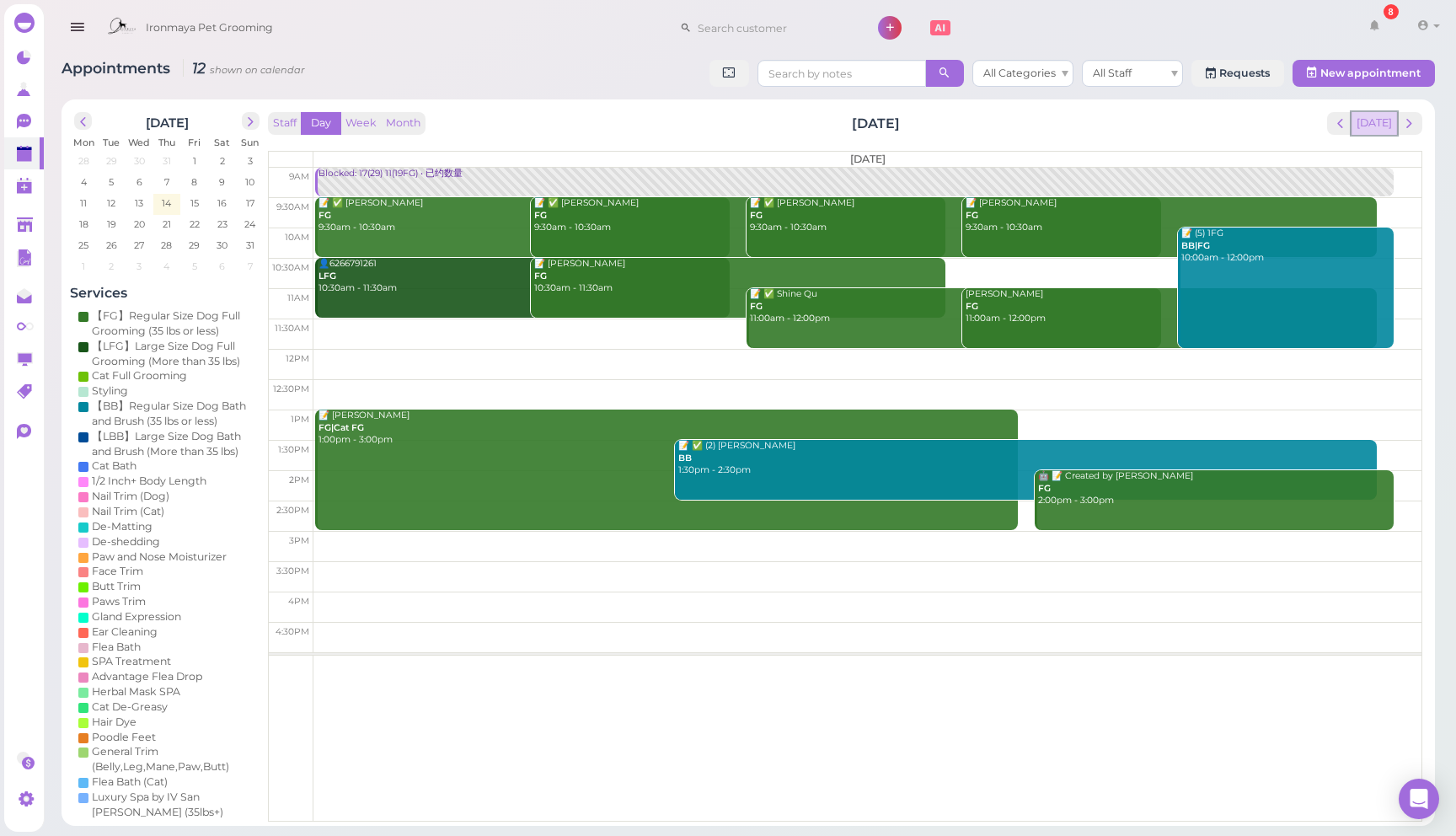
click at [1365, 119] on button "[DATE]" at bounding box center [1374, 124] width 46 height 23
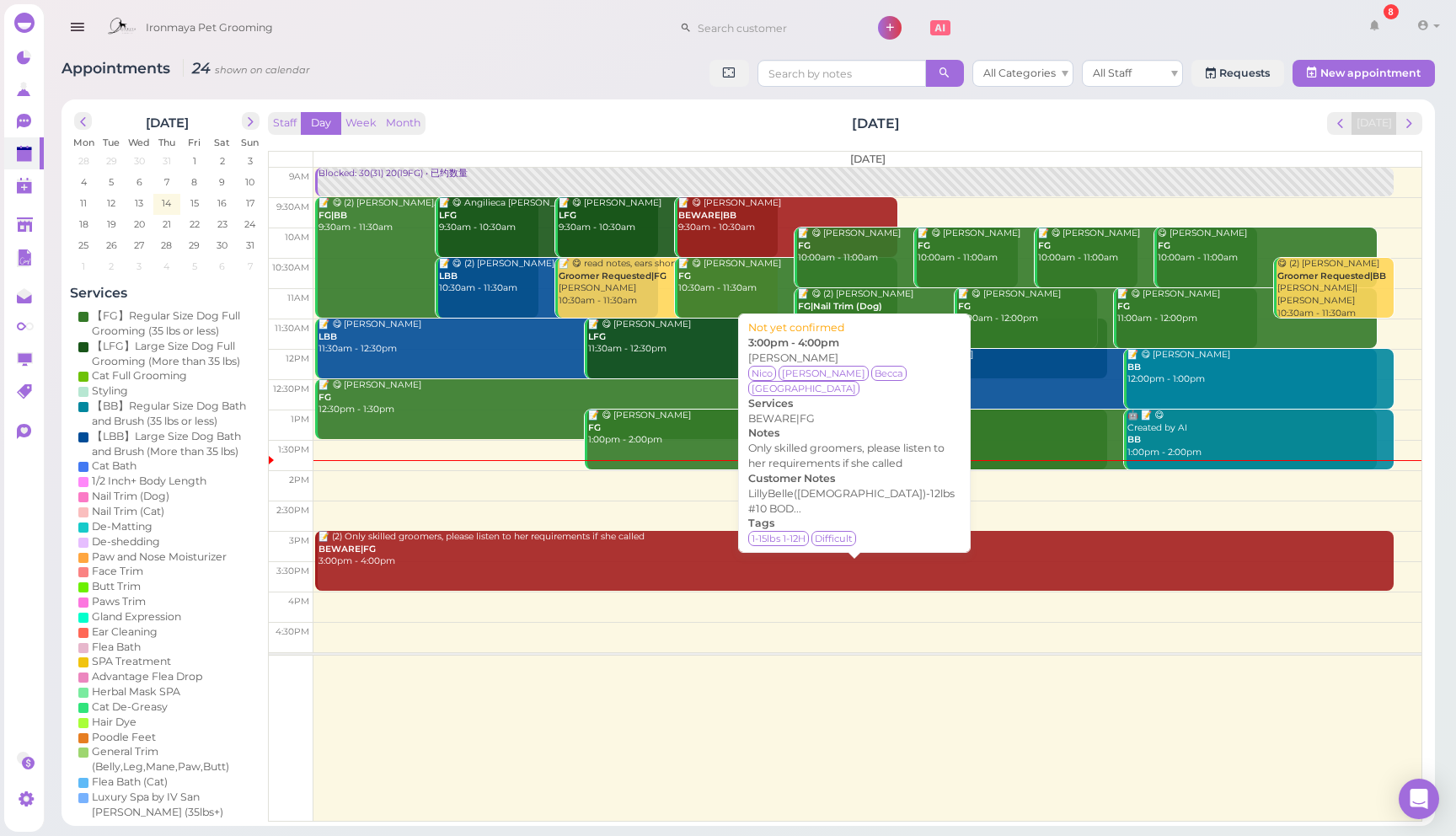
click at [775, 554] on div "📝 (2) Only skilled groomers, please listen to her requirements if she called BE…" at bounding box center [855, 549] width 1076 height 37
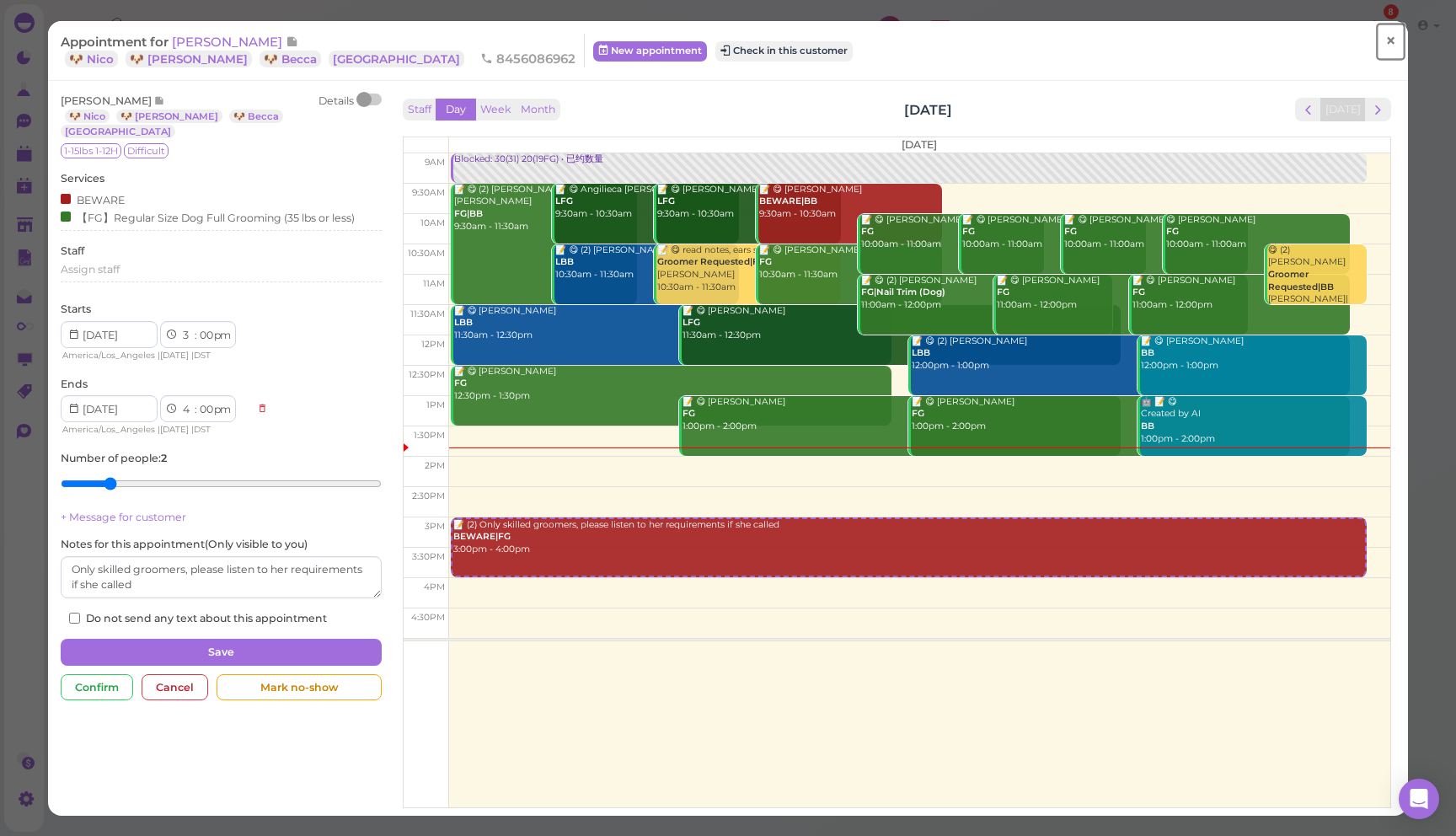
click at [1393, 46] on span "×" at bounding box center [1389, 41] width 11 height 24
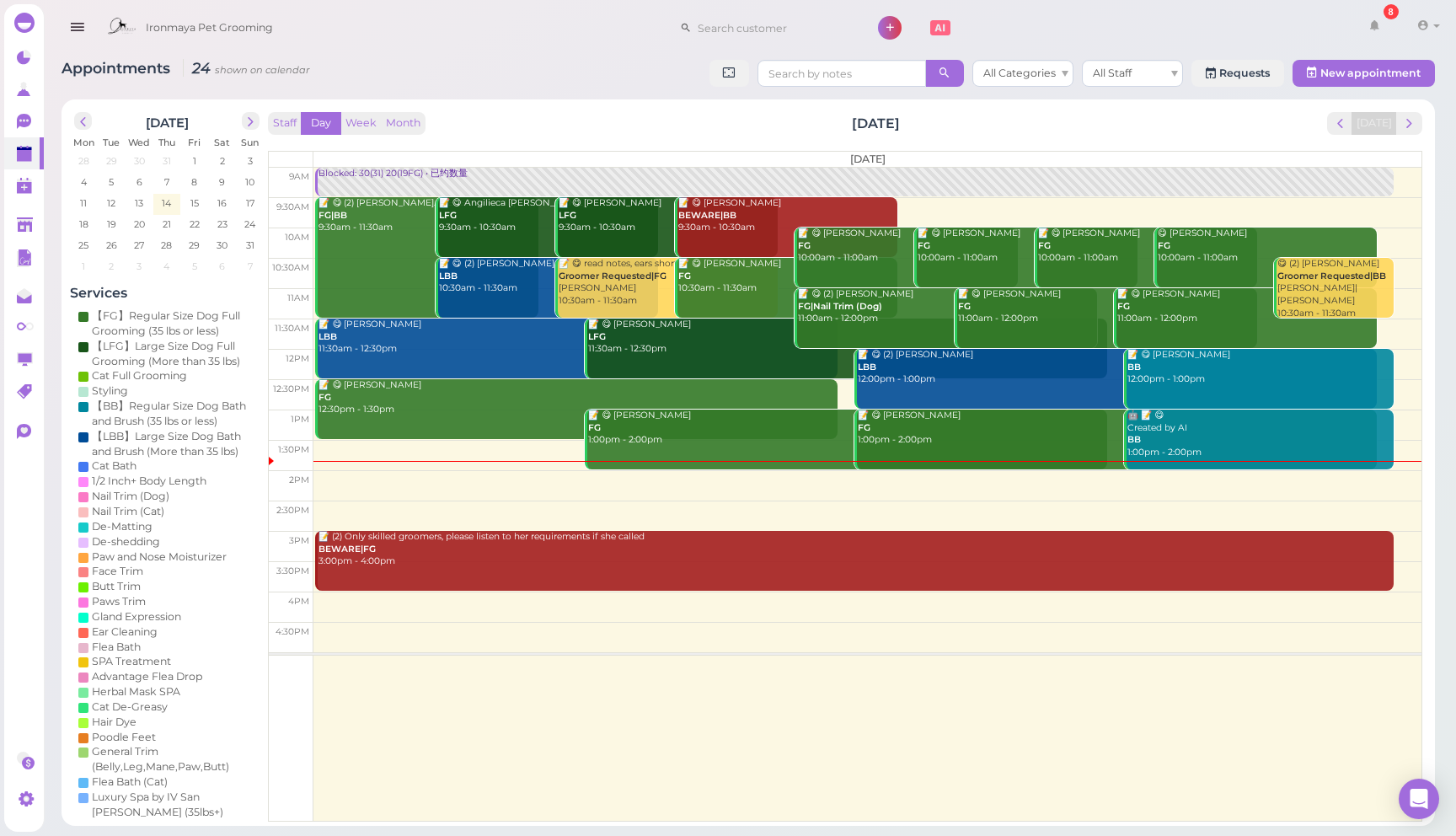
click at [1258, 34] on div "Ironmaya Pet Grooming 8 Account Refer Friends" at bounding box center [772, 28] width 1347 height 48
